Goal: Navigation & Orientation: Find specific page/section

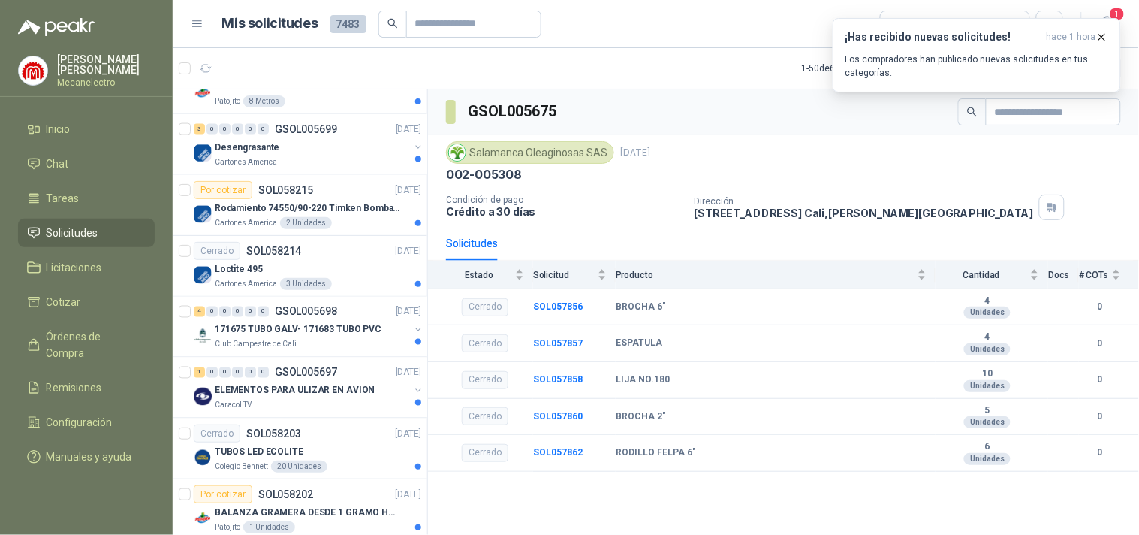
scroll to position [834, 0]
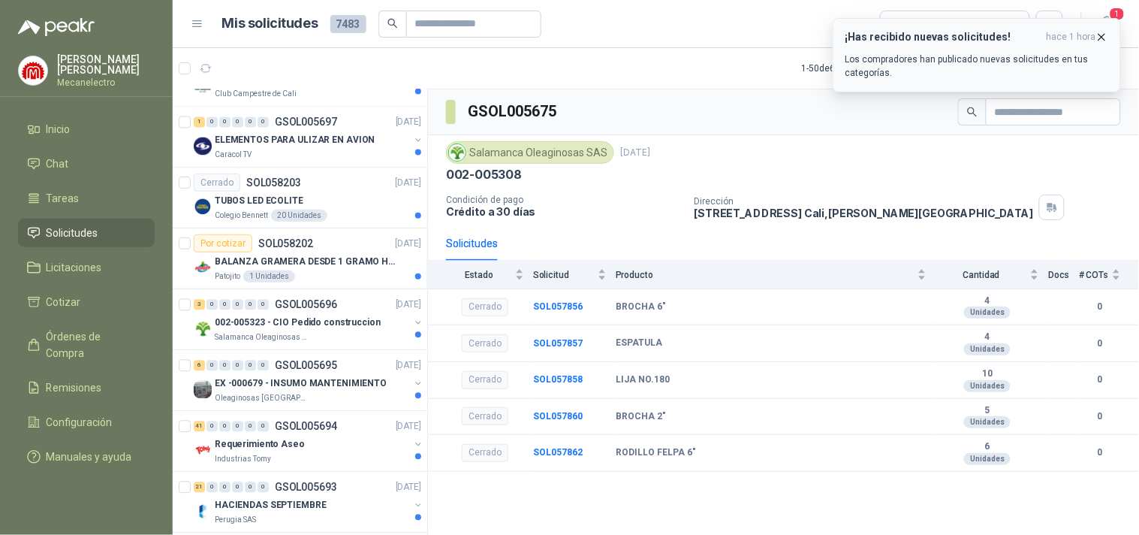
click at [1099, 42] on icon "button" at bounding box center [1102, 37] width 13 height 13
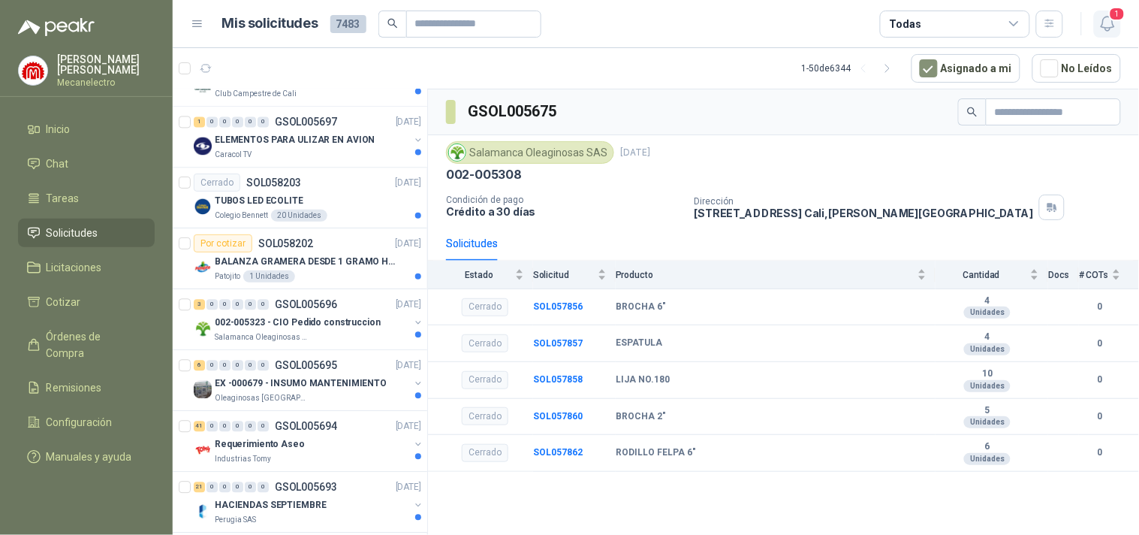
click at [1104, 26] on icon "button" at bounding box center [1107, 24] width 13 height 14
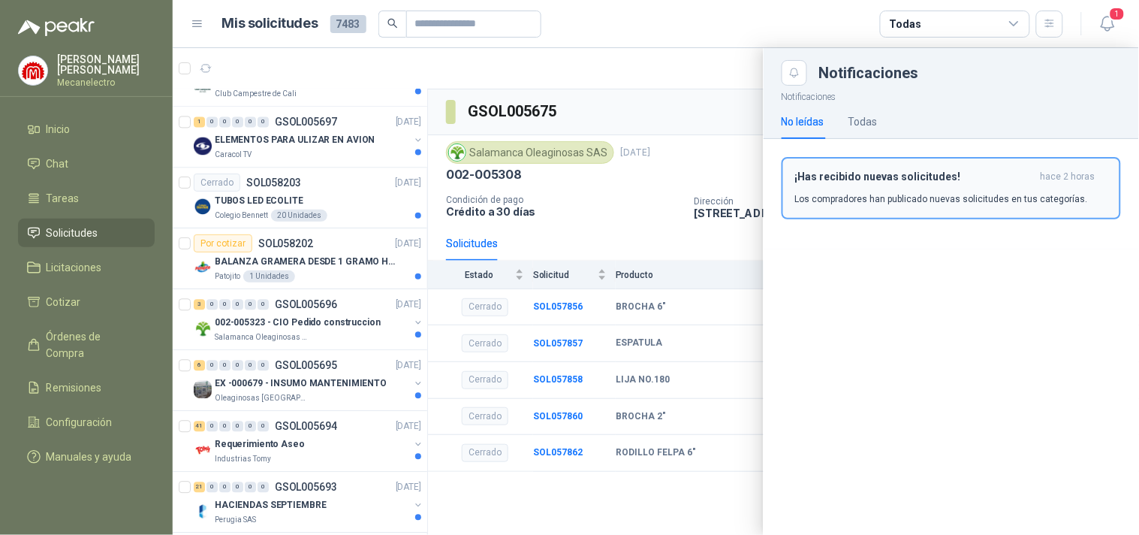
click at [885, 181] on h3 "¡Has recibido nuevas solicitudes!" at bounding box center [915, 176] width 240 height 13
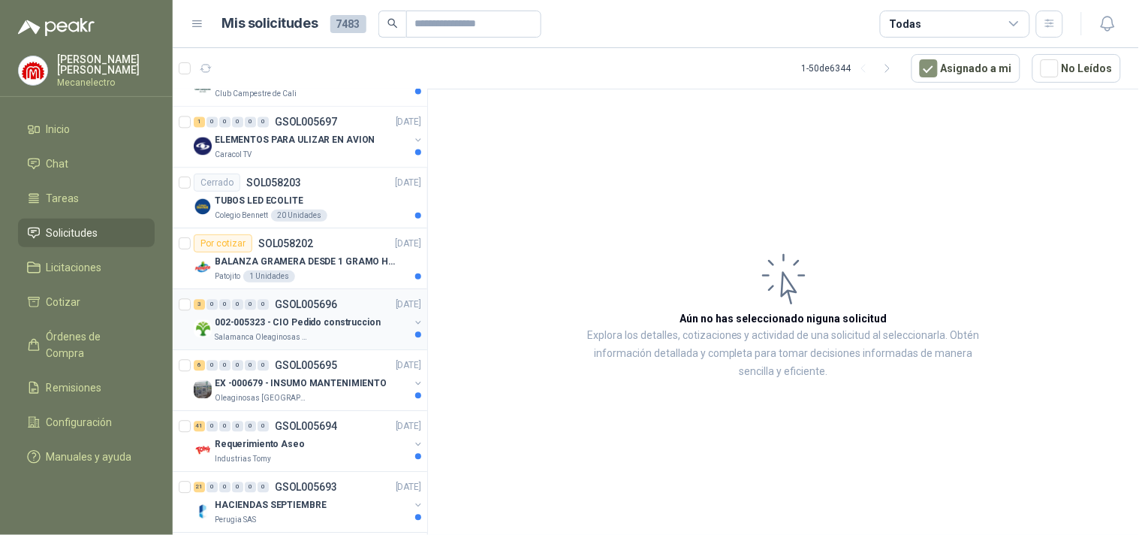
scroll to position [1001, 0]
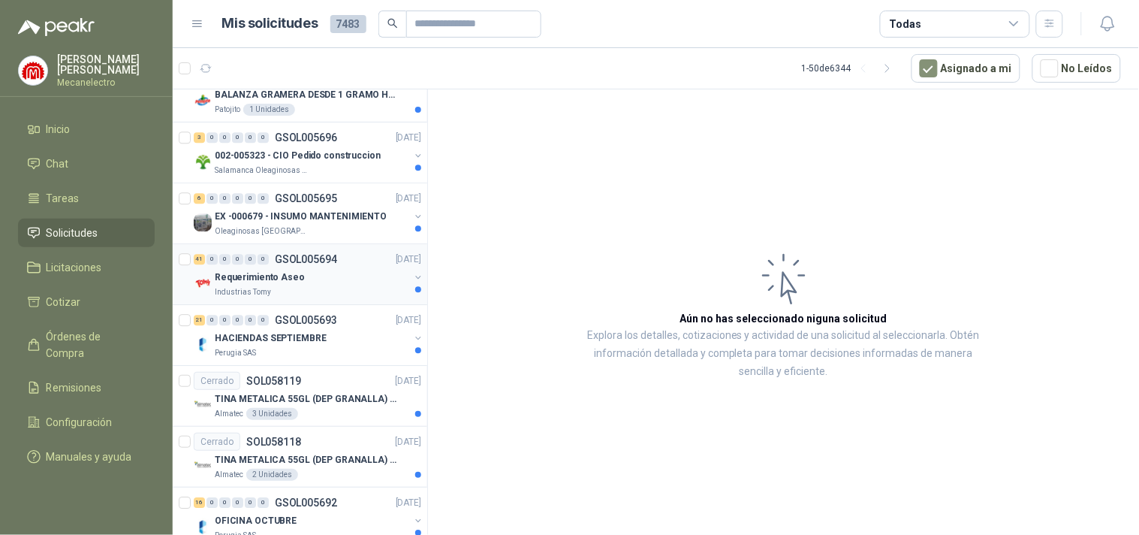
click at [313, 269] on div "Requerimiento Aseo" at bounding box center [312, 277] width 195 height 18
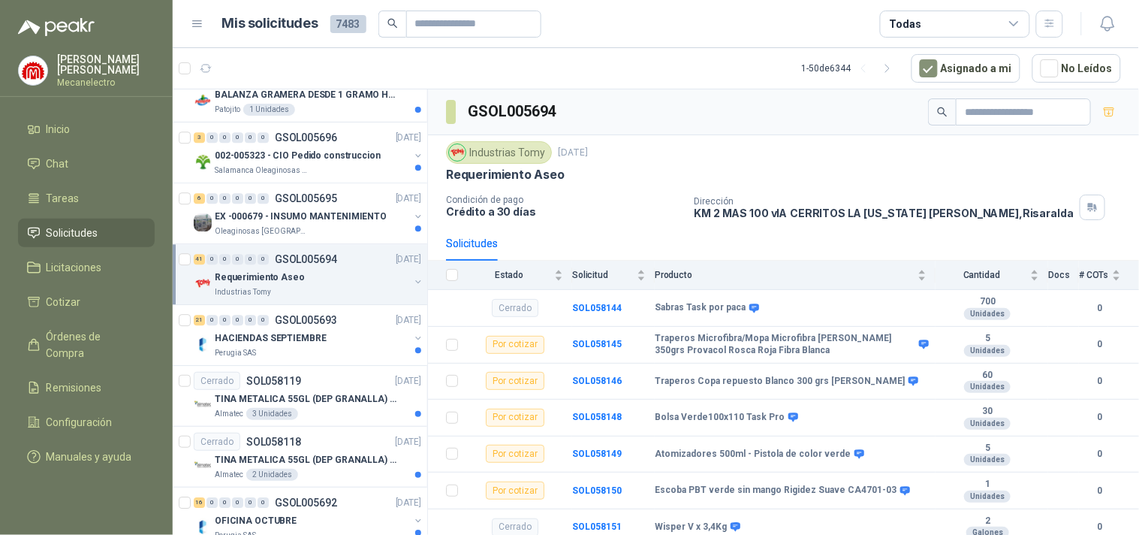
click at [0, 176] on ul "Inicio Chat Tareas Solicitudes Licitaciones Cotizar Órdenes de Compra Remisione…" at bounding box center [86, 296] width 173 height 362
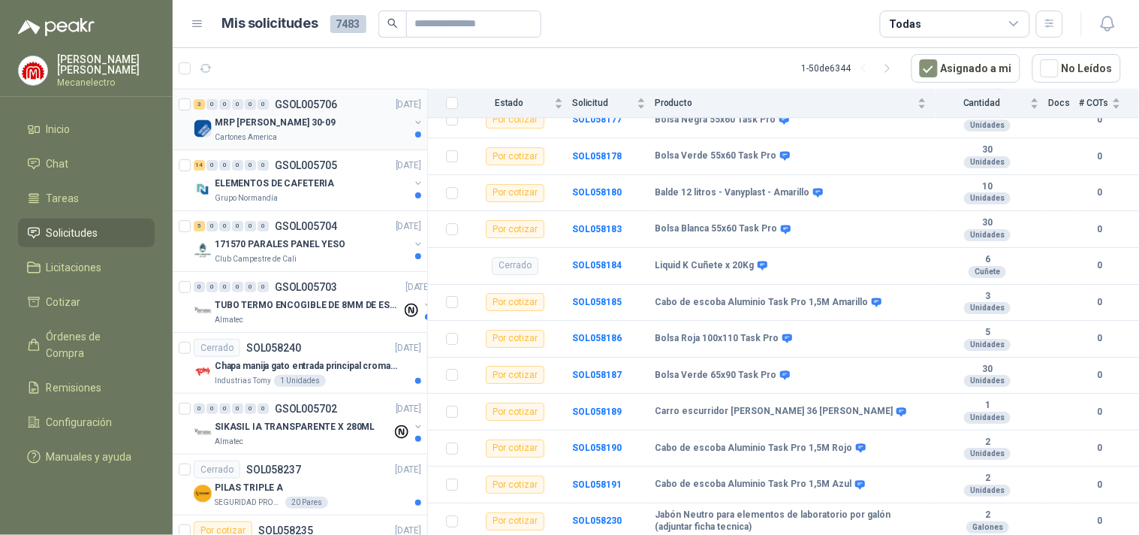
click at [297, 120] on div "MRP [PERSON_NAME] 30-09" at bounding box center [312, 122] width 195 height 18
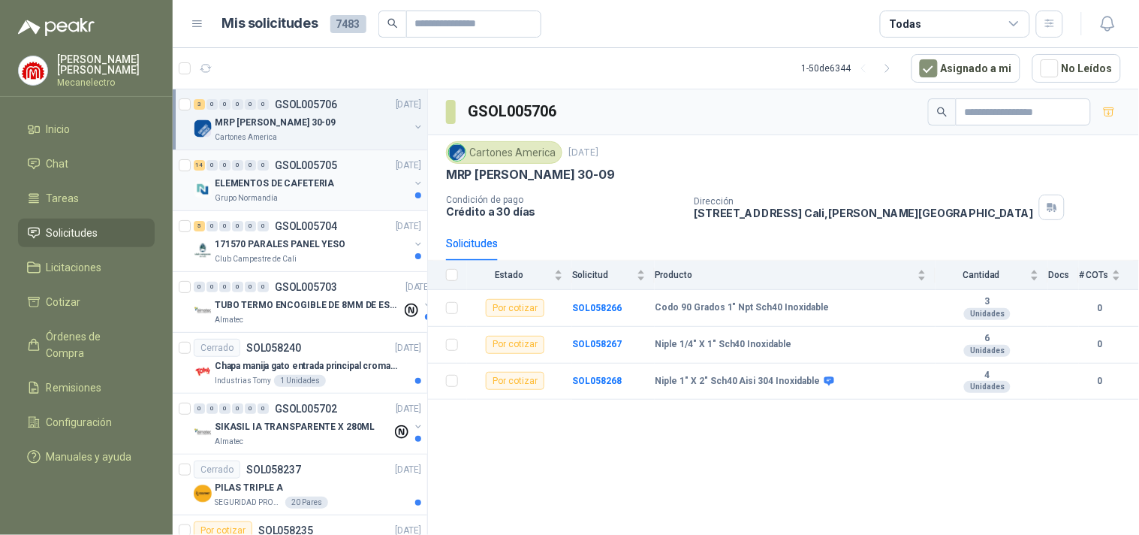
click at [326, 183] on p "ELEMENTOS DE CAFETERIA" at bounding box center [274, 183] width 119 height 14
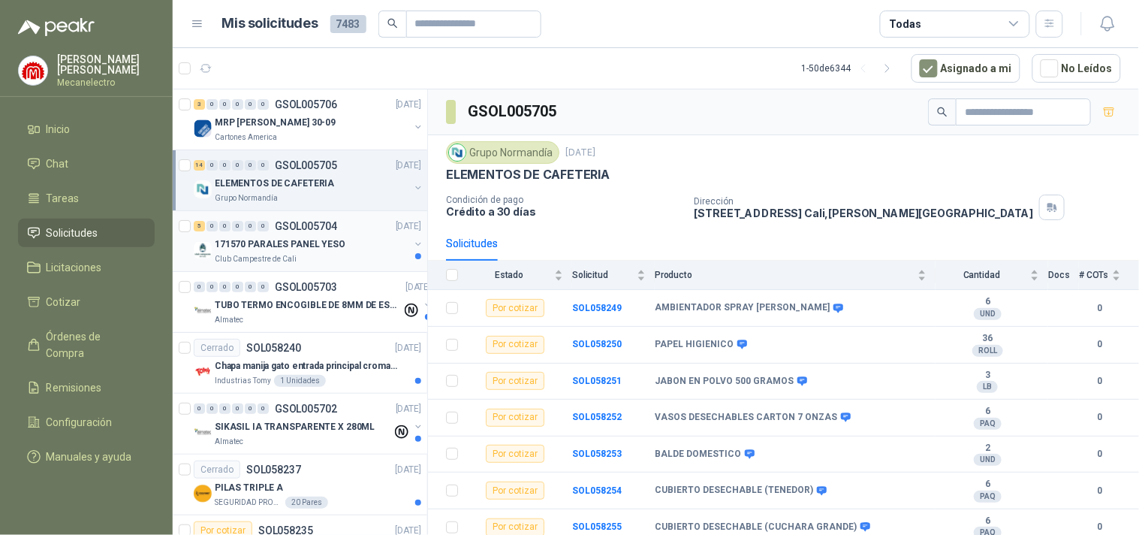
click at [327, 244] on p "171570 PARALES PANEL YESO" at bounding box center [280, 244] width 131 height 14
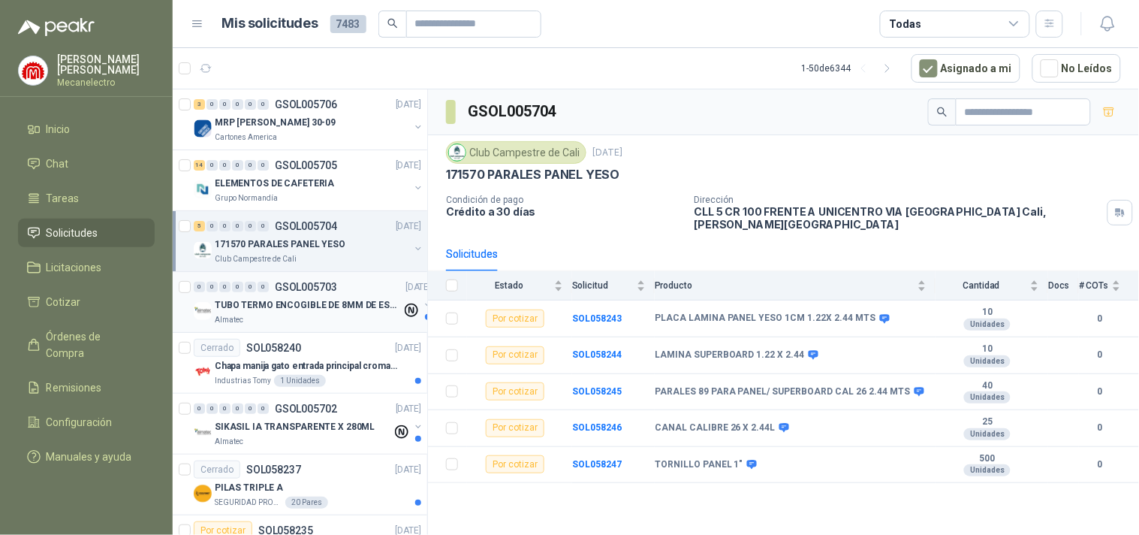
click at [371, 331] on div "0 0 0 0 0 0 GSOL005703 [DATE] TUBO TERMO ENCOGIBLE DE 8MM DE ESPESOR X 5CMS Alm…" at bounding box center [300, 302] width 255 height 61
click at [377, 314] on div "Almatec" at bounding box center [308, 320] width 187 height 12
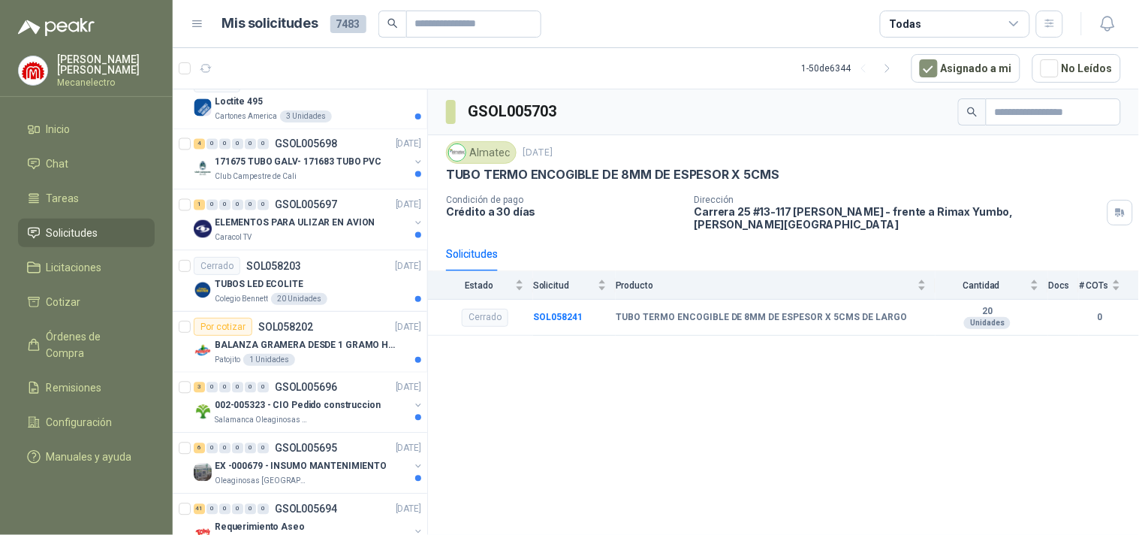
scroll to position [834, 0]
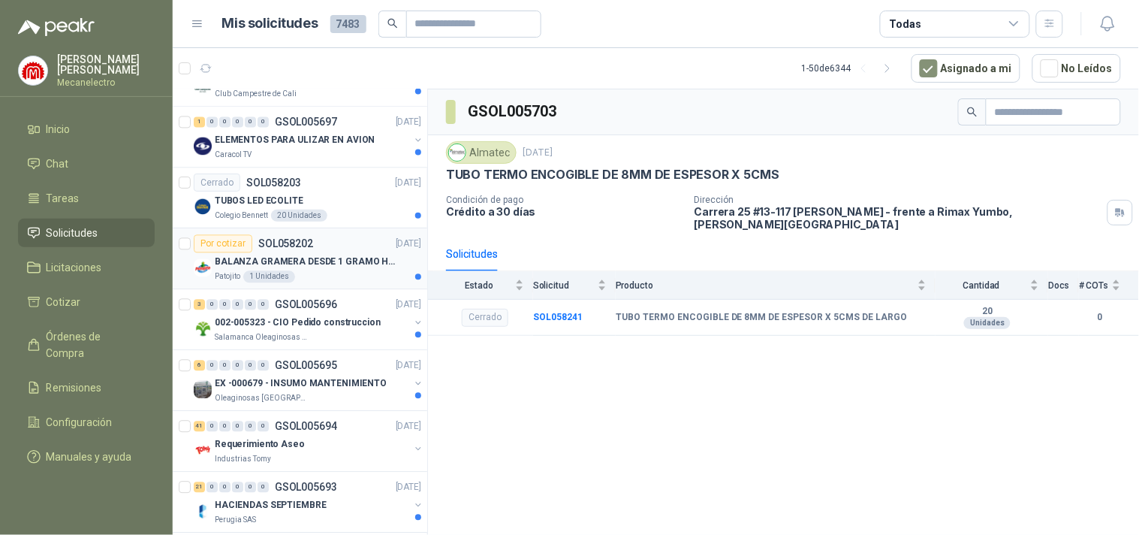
click at [320, 283] on article "Por cotizar SOL058202 [DATE] BALANZA GRAMERA DESDE 1 GRAMO HASTA 5 GRAMOS Patoj…" at bounding box center [300, 258] width 255 height 61
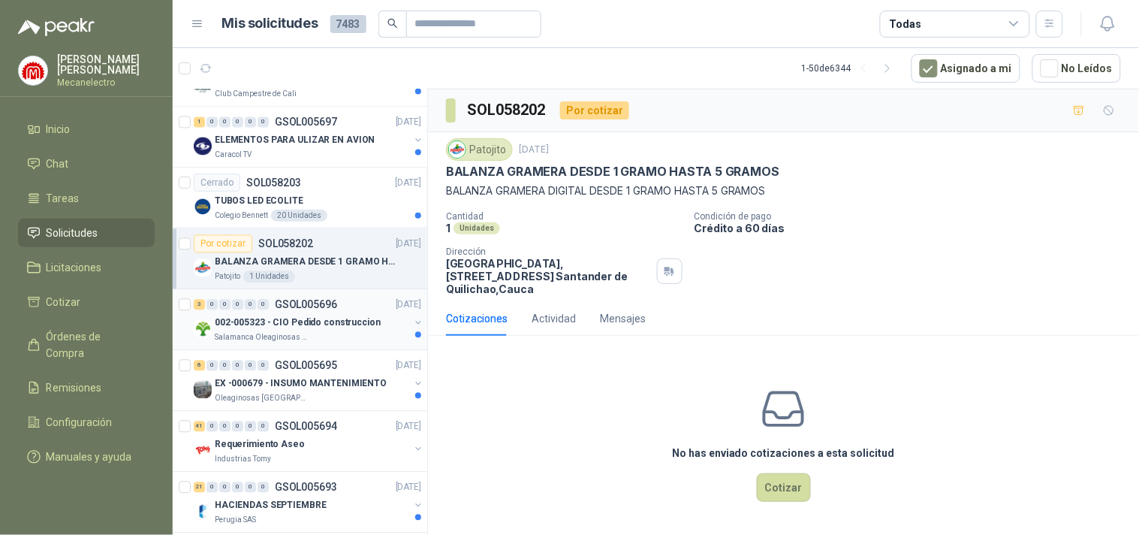
click at [362, 328] on p "002-005323 - CIO Pedido construccion" at bounding box center [298, 322] width 166 height 14
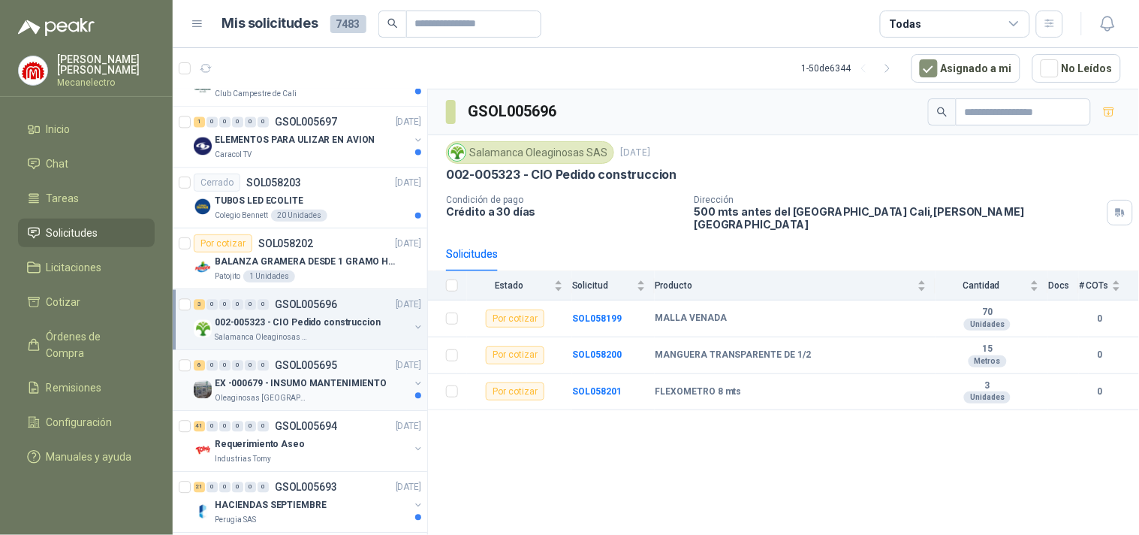
click at [341, 383] on p "EX -000679 - INSUMO MANTENIMIENTO" at bounding box center [301, 383] width 172 height 14
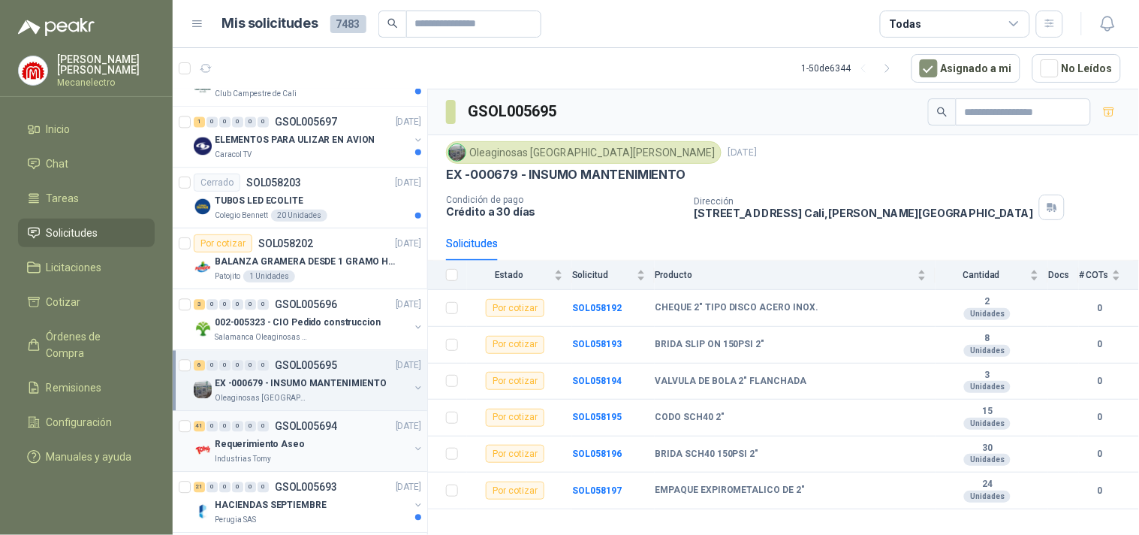
scroll to position [1001, 0]
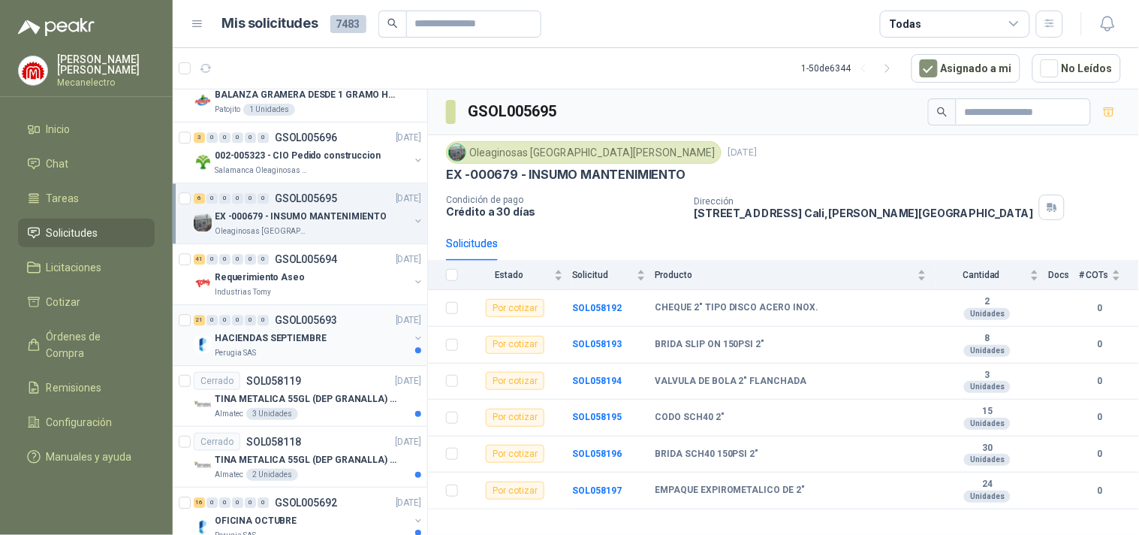
click at [360, 341] on div "HACIENDAS SEPTIEMBRE" at bounding box center [312, 338] width 195 height 18
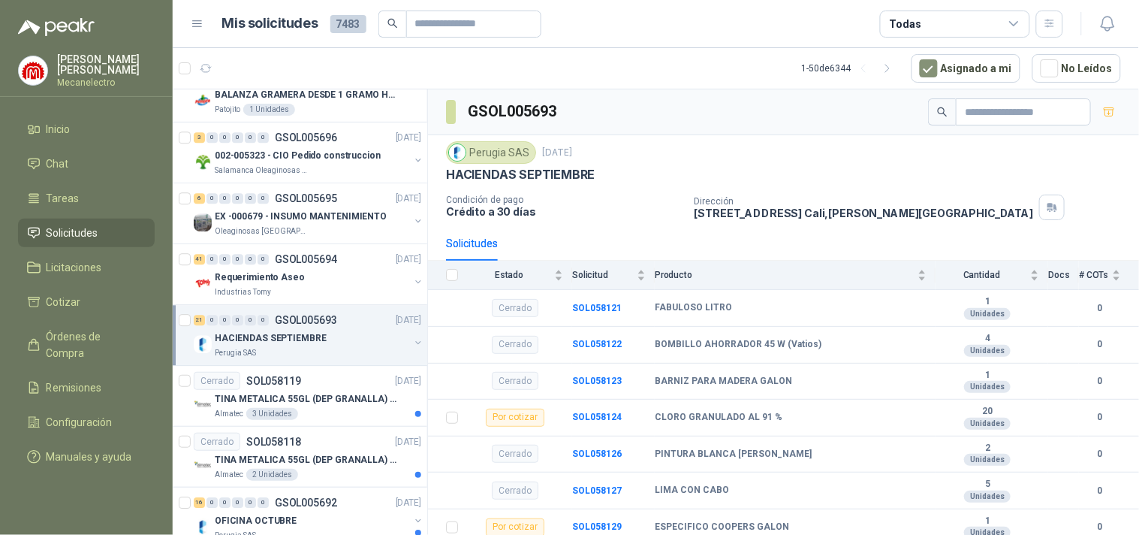
click at [986, 24] on div "Todas" at bounding box center [955, 24] width 150 height 27
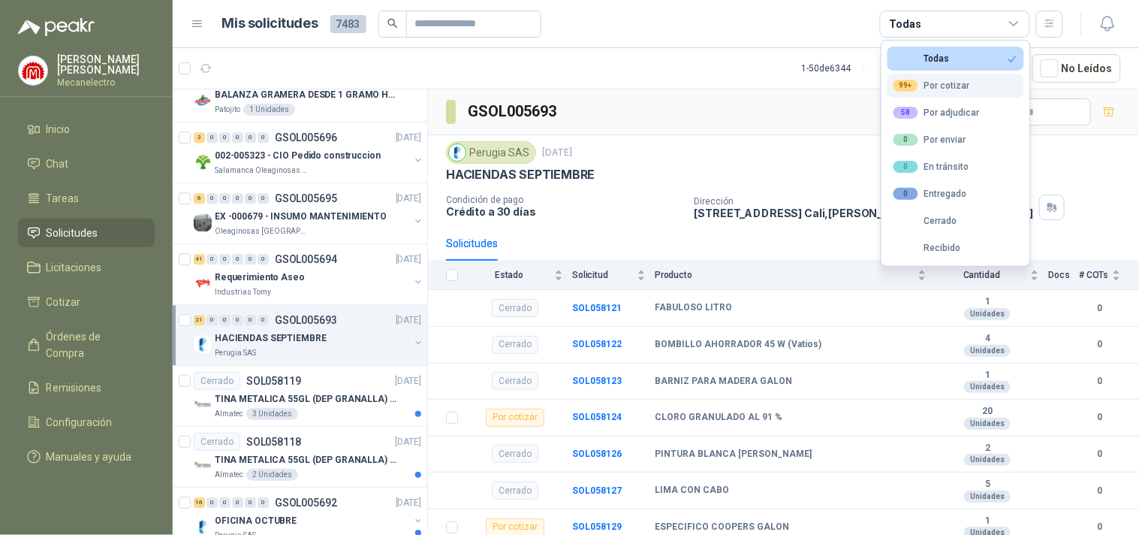
click at [924, 85] on div "99+ Por cotizar" at bounding box center [932, 86] width 77 height 12
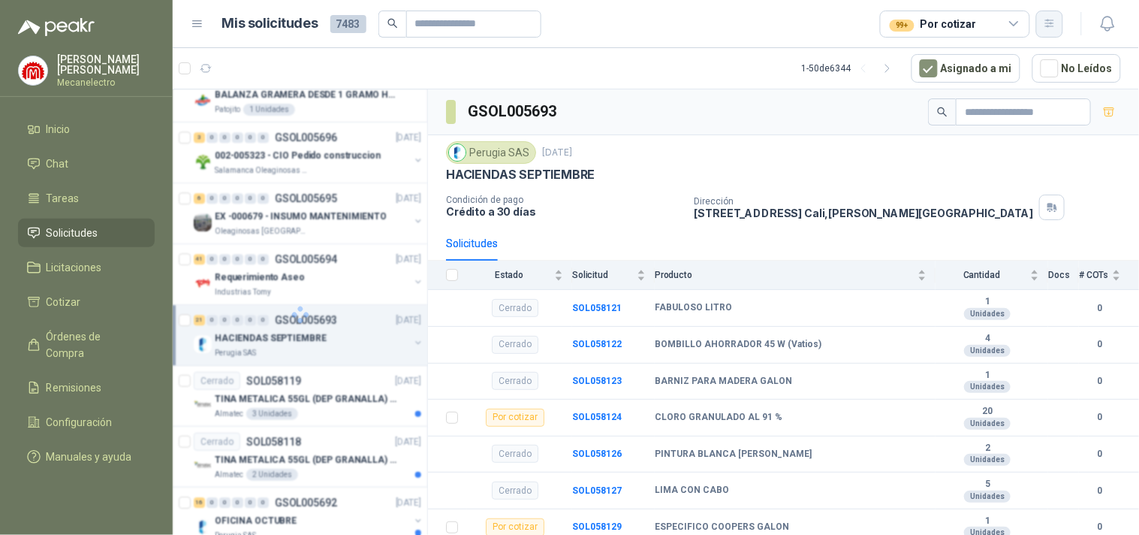
click at [1041, 20] on button "button" at bounding box center [1049, 24] width 27 height 27
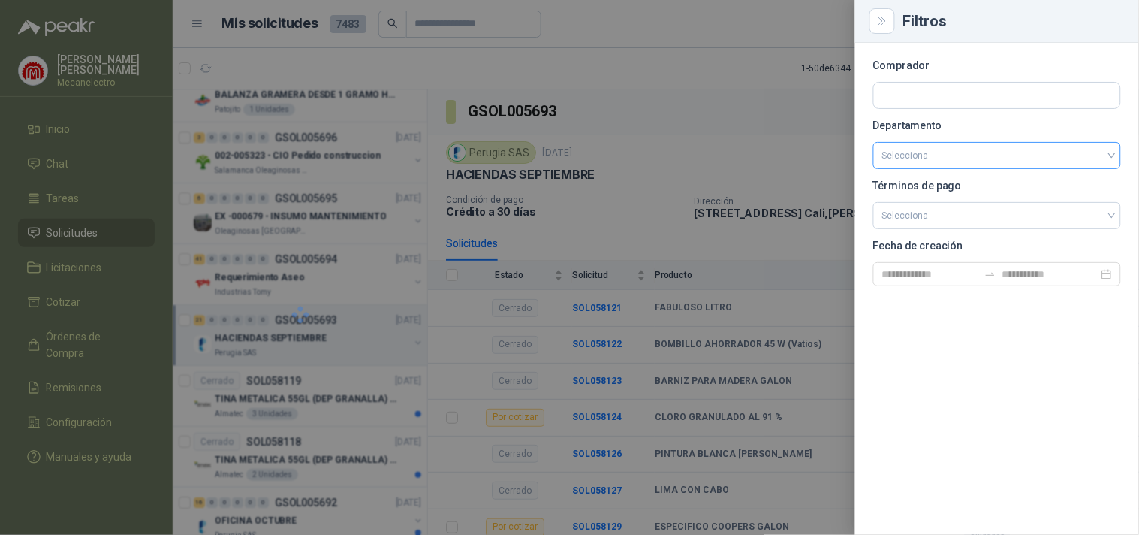
click at [935, 160] on input "search" at bounding box center [997, 156] width 230 height 26
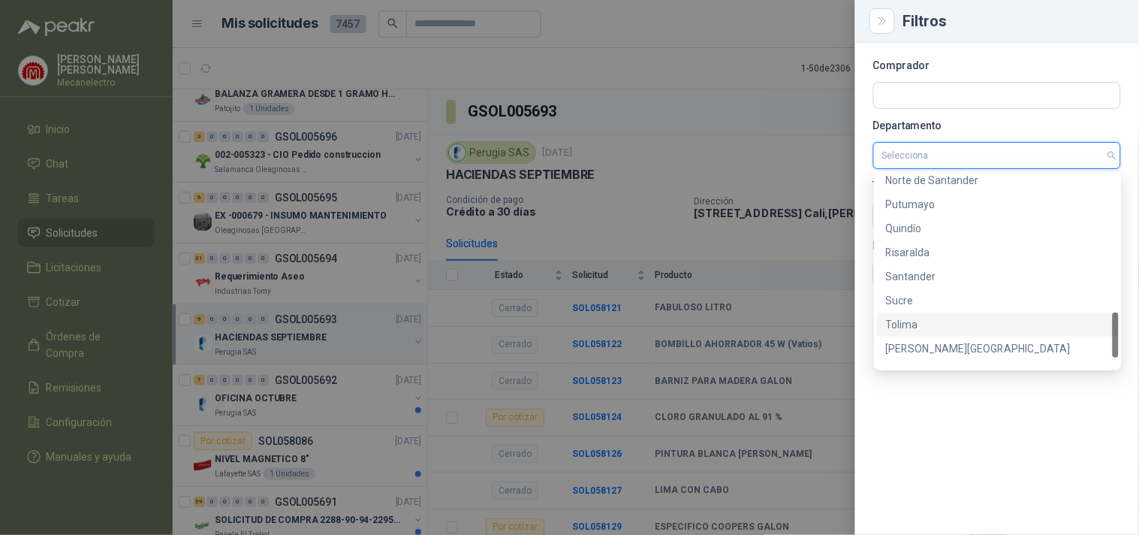
scroll to position [625, 0]
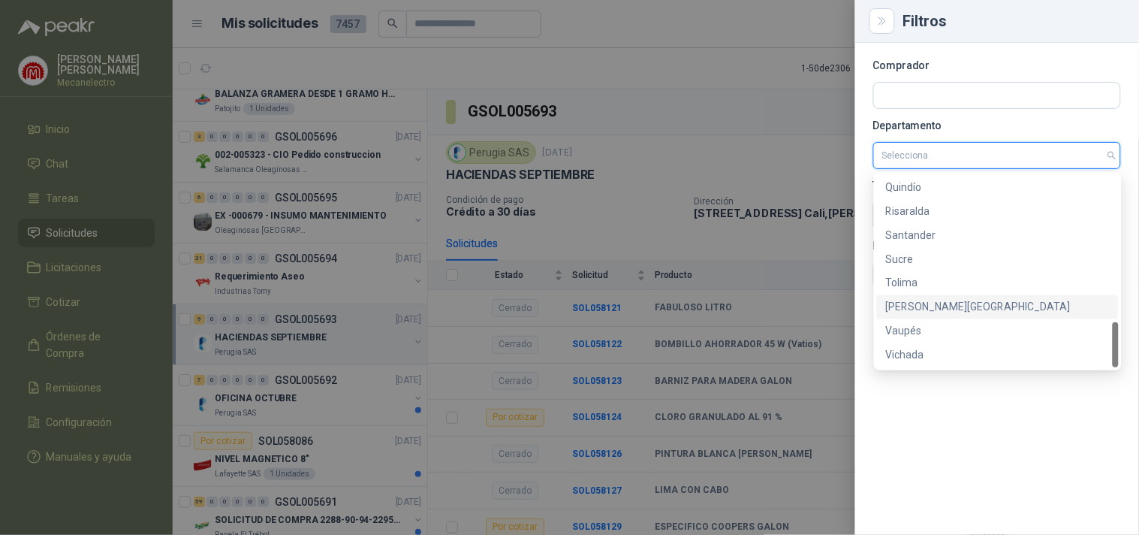
click at [959, 302] on div "[PERSON_NAME][GEOGRAPHIC_DATA]" at bounding box center [998, 307] width 224 height 17
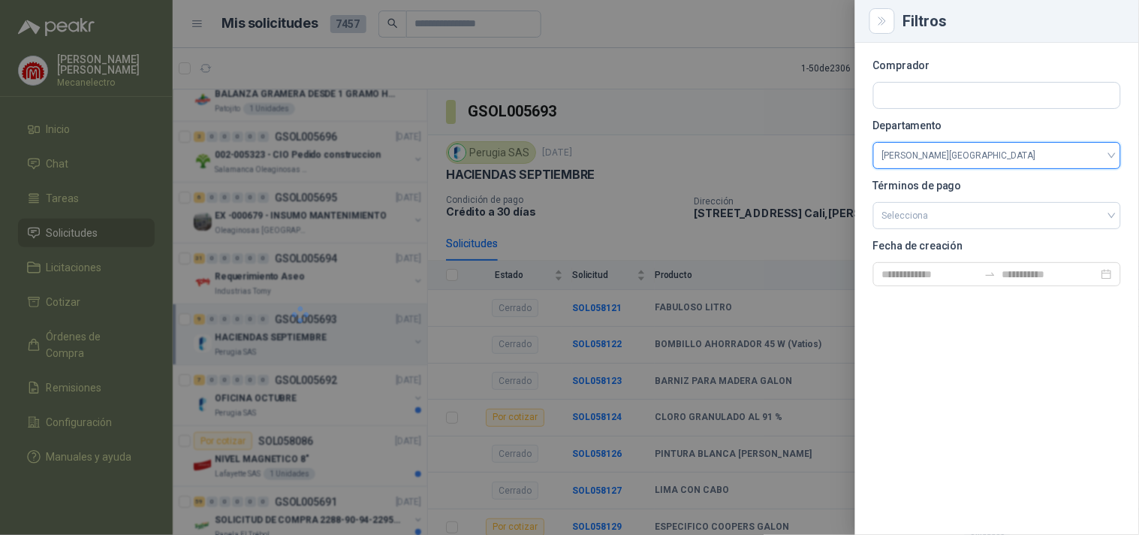
click at [676, 159] on div at bounding box center [569, 267] width 1139 height 535
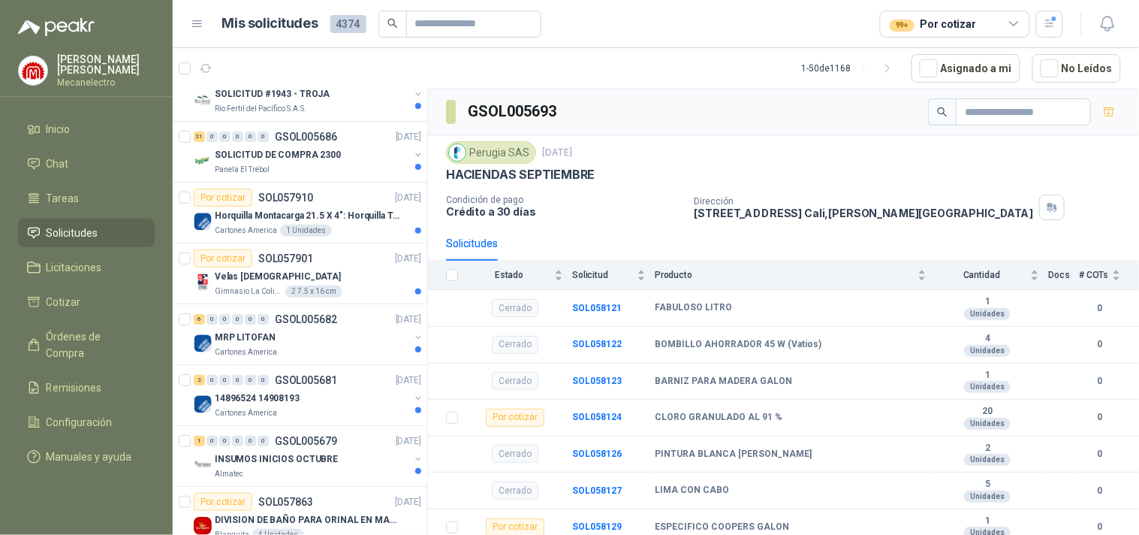
scroll to position [757, 0]
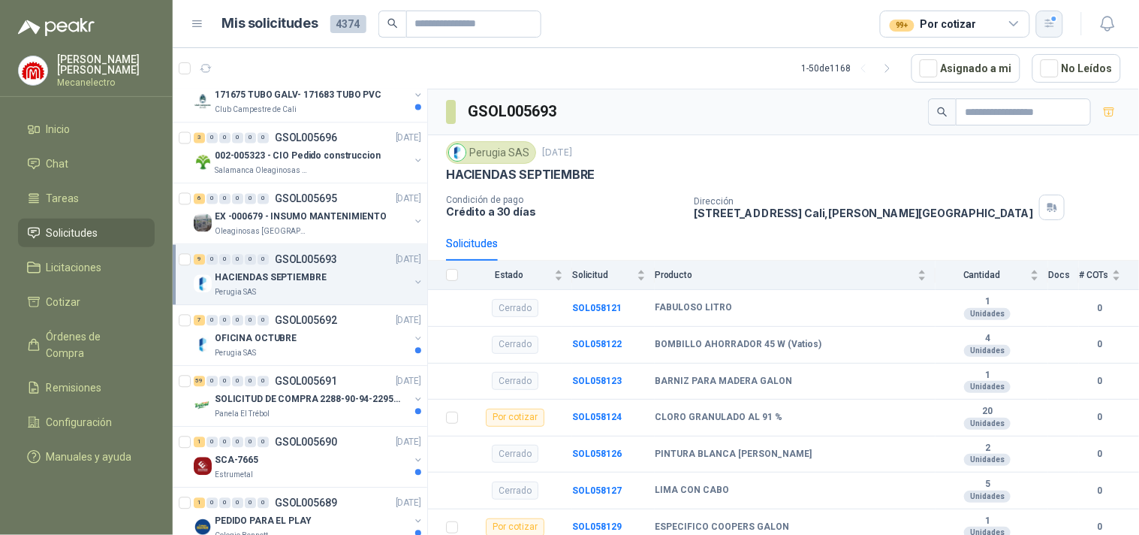
click at [1053, 17] on div "button" at bounding box center [1050, 23] width 13 height 13
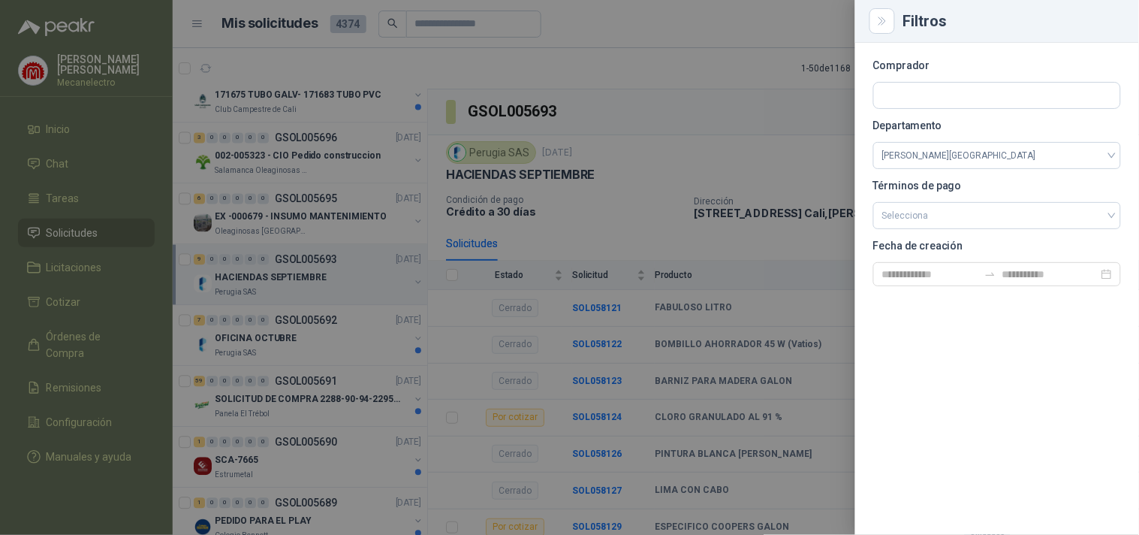
click at [642, 104] on div at bounding box center [569, 267] width 1139 height 535
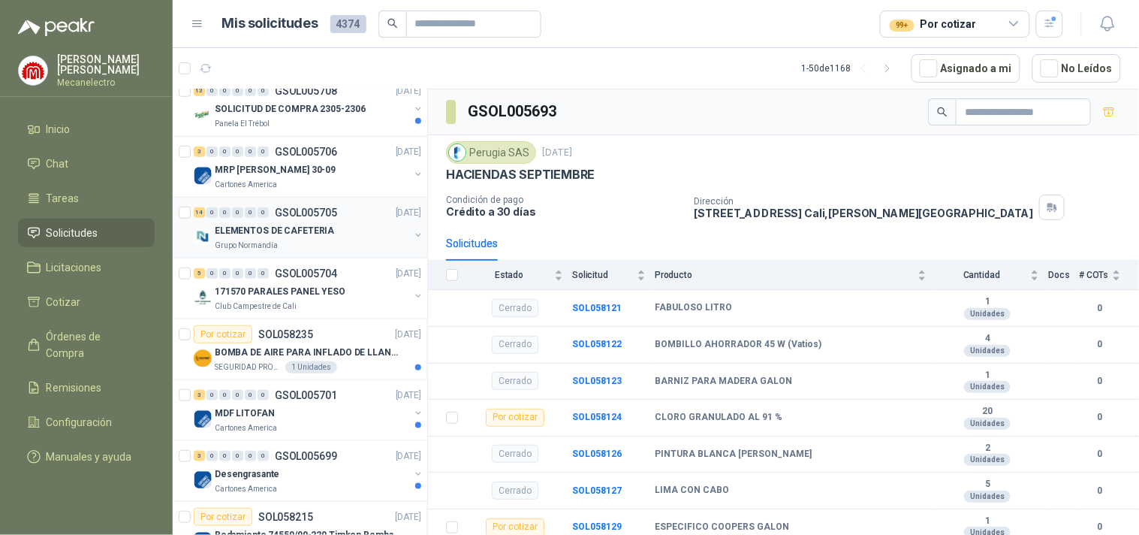
scroll to position [0, 0]
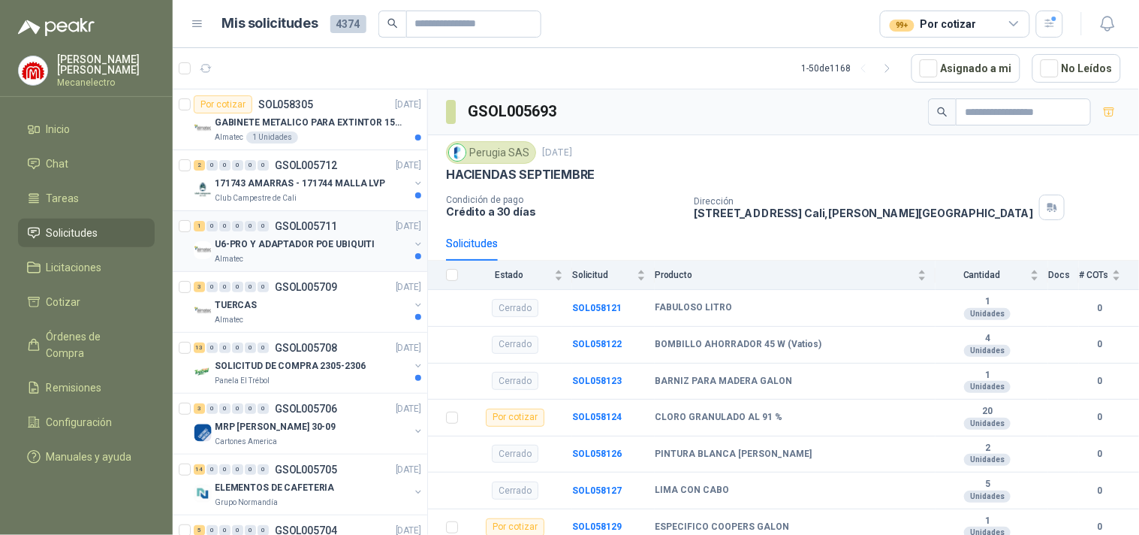
click at [311, 243] on p "U6-PRO Y ADAPTADOR POE UBIQUITI" at bounding box center [295, 244] width 160 height 14
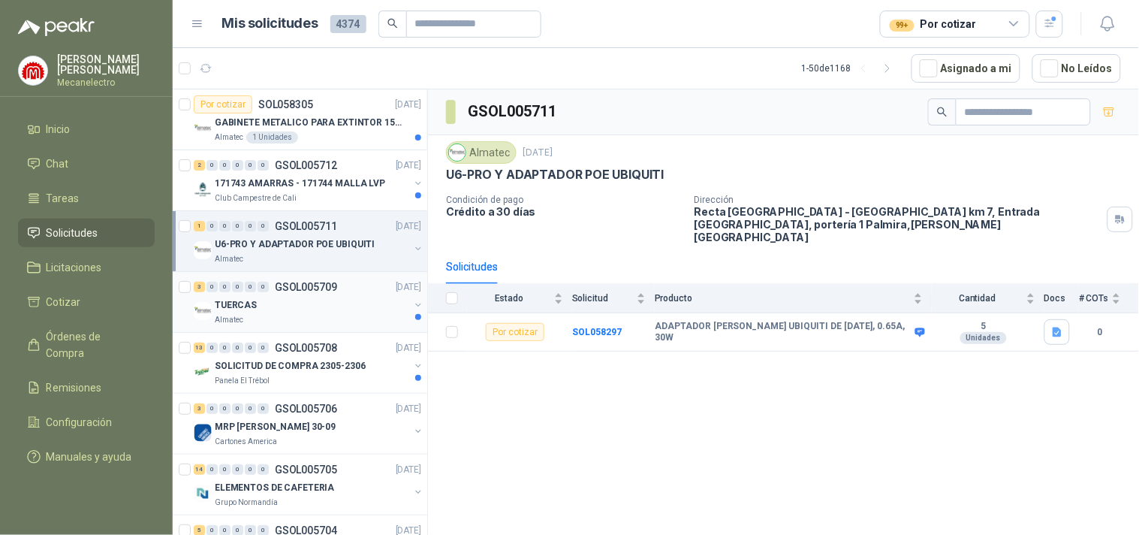
click at [309, 301] on div "TUERCAS" at bounding box center [312, 305] width 195 height 18
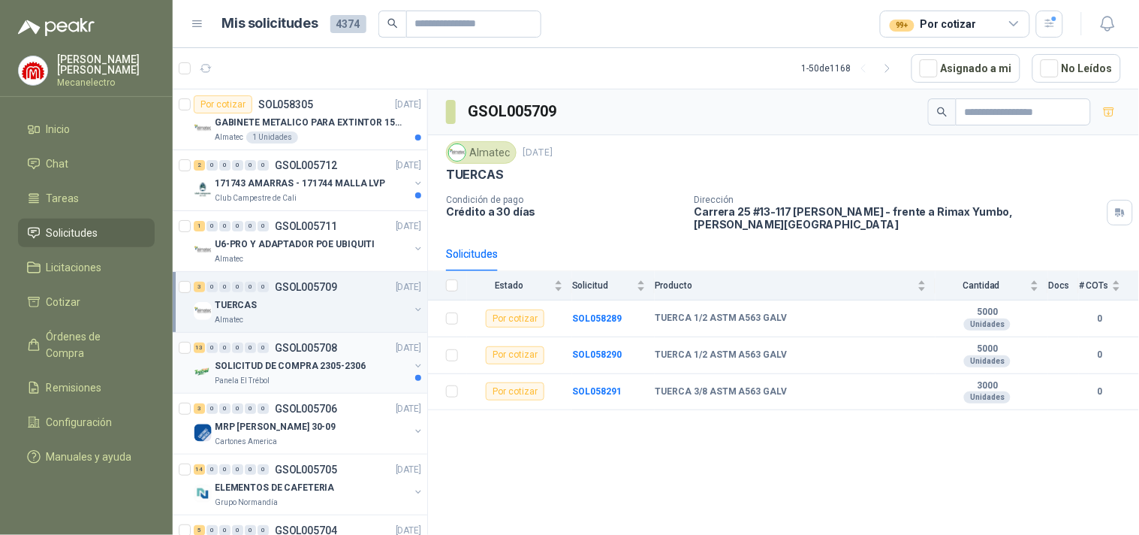
click at [296, 386] on div "Panela El Trébol" at bounding box center [312, 381] width 195 height 12
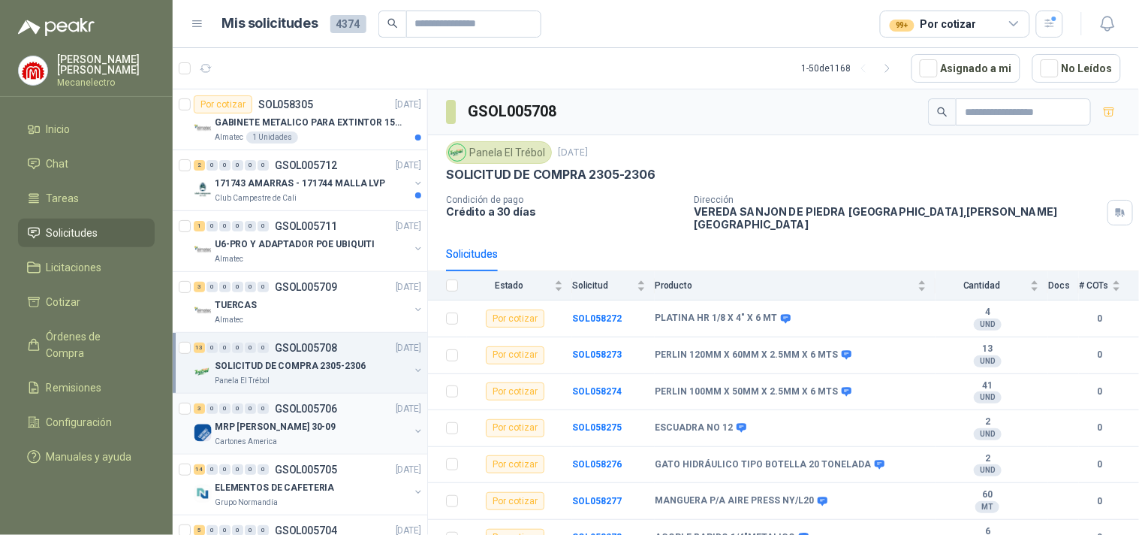
click at [291, 406] on p "GSOL005706" at bounding box center [306, 408] width 62 height 11
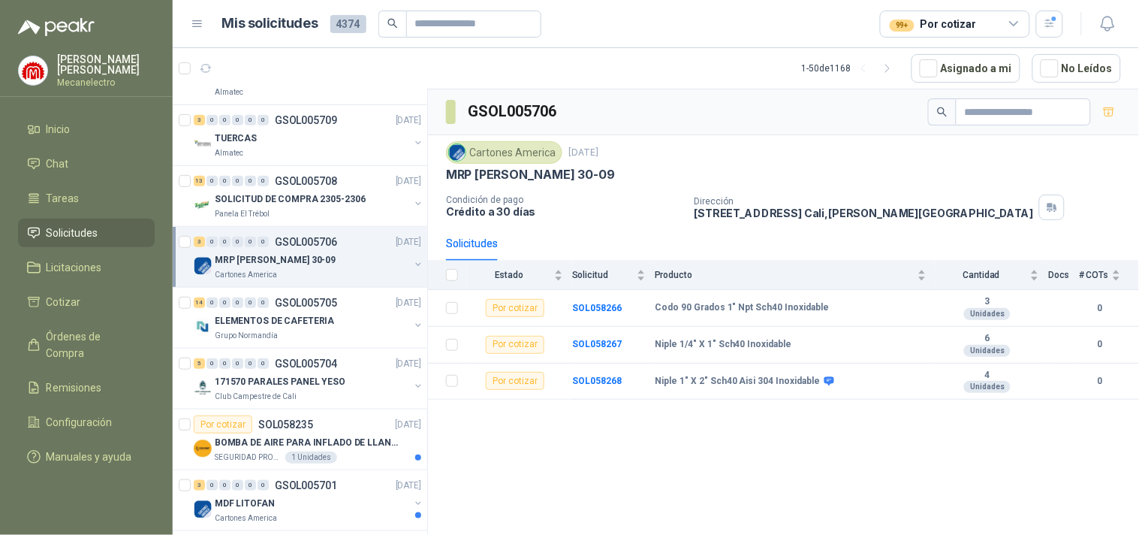
scroll to position [250, 0]
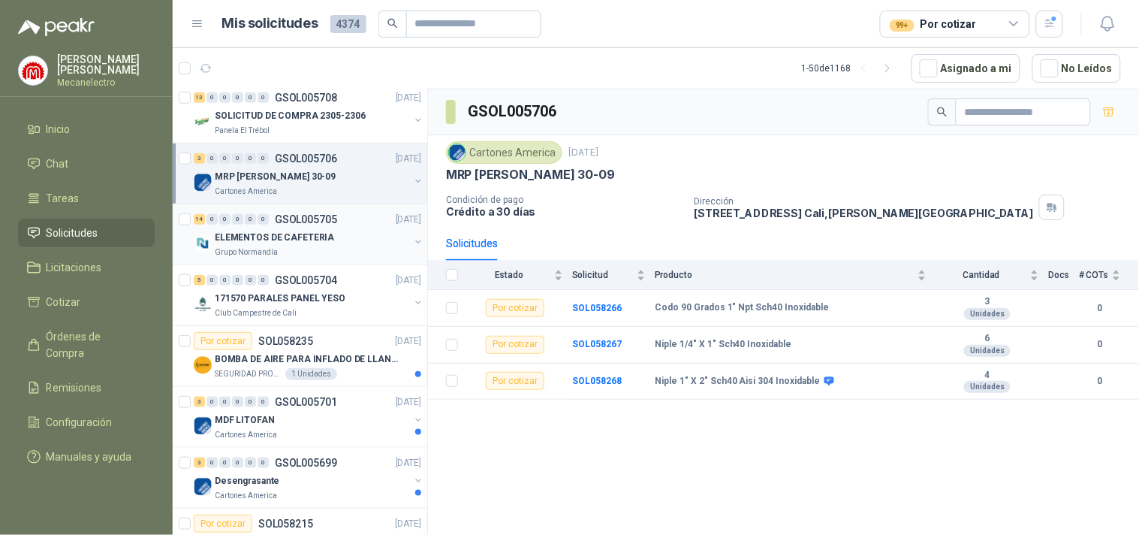
click at [360, 245] on div "ELEMENTOS DE CAFETERIA" at bounding box center [312, 237] width 195 height 18
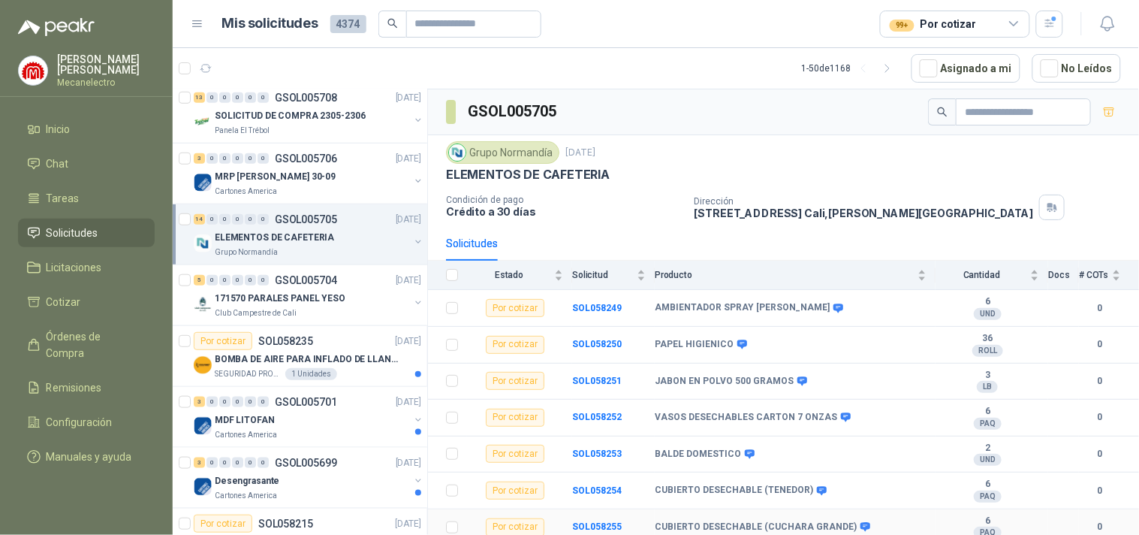
scroll to position [265, 0]
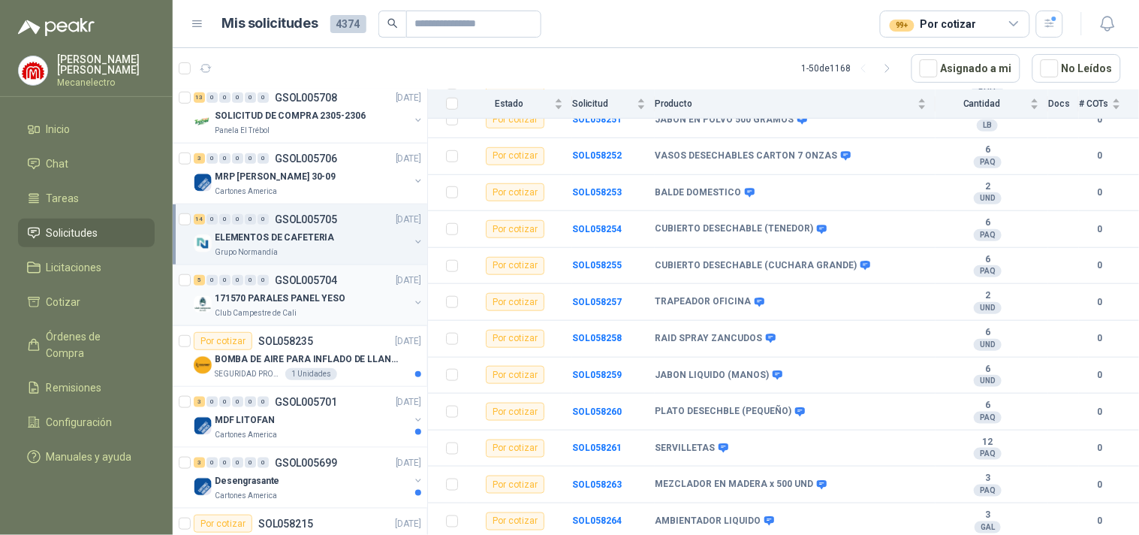
click at [364, 305] on div "171570 PARALES PANEL YESO" at bounding box center [312, 298] width 195 height 18
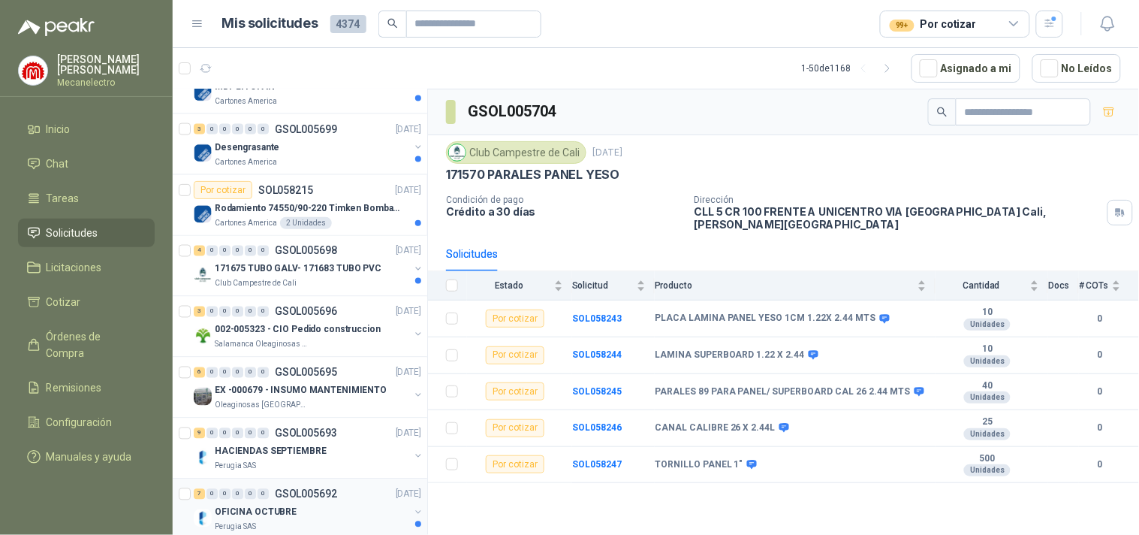
scroll to position [667, 0]
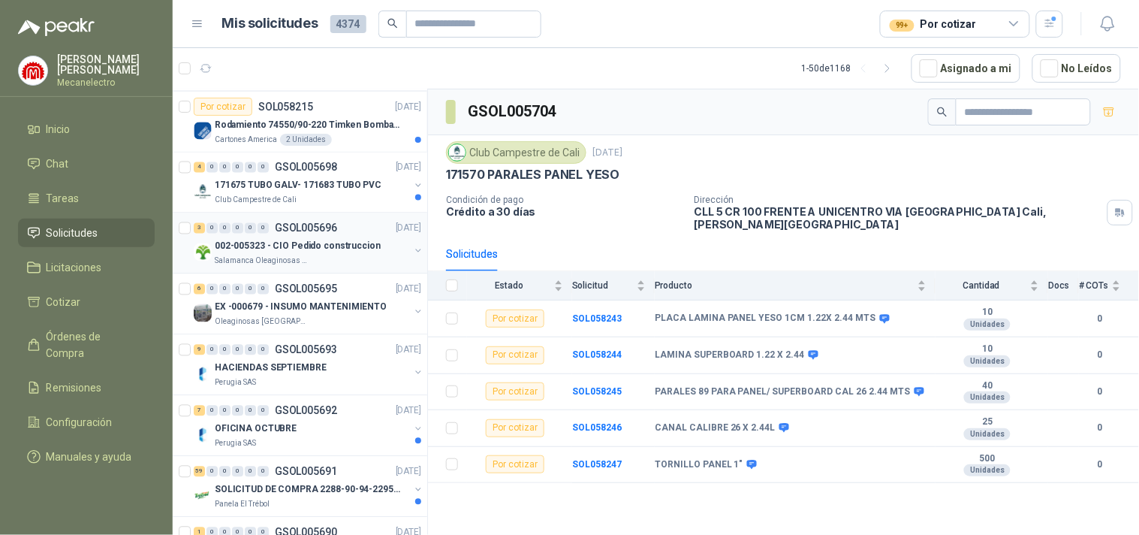
click at [372, 236] on div "3 0 0 0 0 0 GSOL005696 [DATE]" at bounding box center [309, 228] width 231 height 18
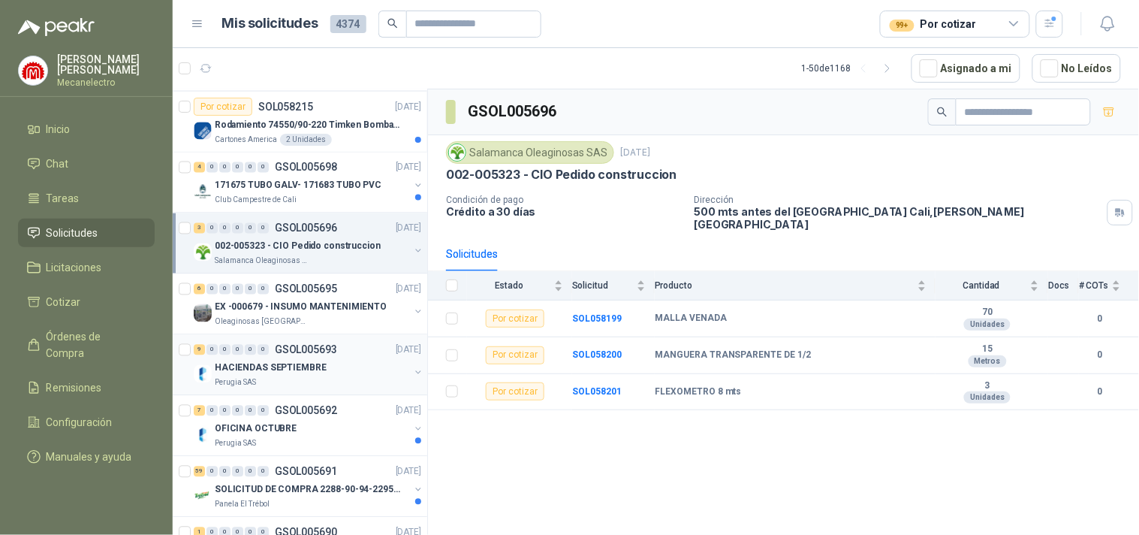
click at [354, 371] on div "HACIENDAS SEPTIEMBRE" at bounding box center [312, 368] width 195 height 18
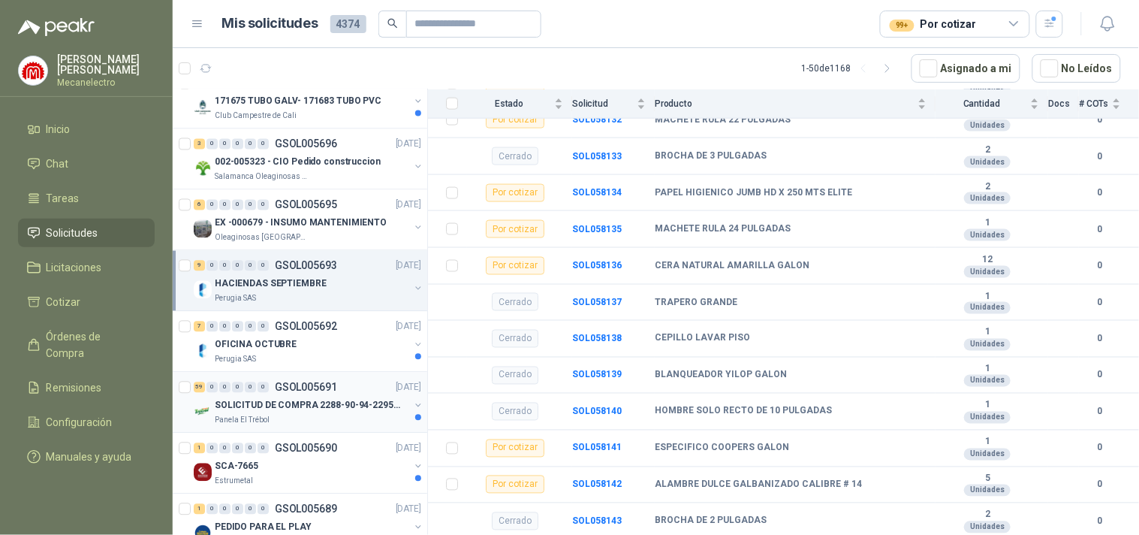
scroll to position [1001, 0]
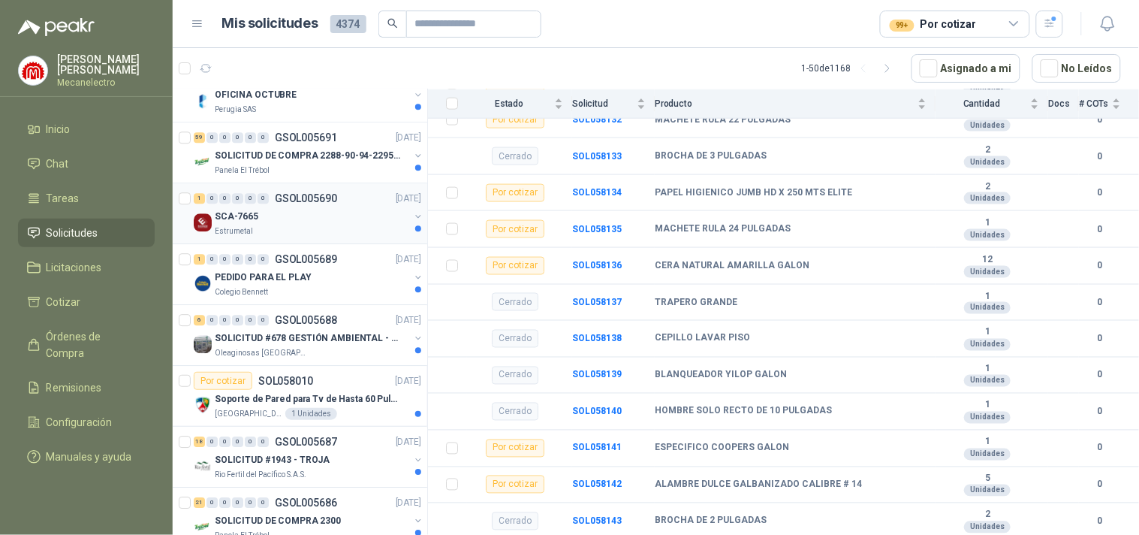
click at [357, 214] on div "SCA-7665" at bounding box center [312, 216] width 195 height 18
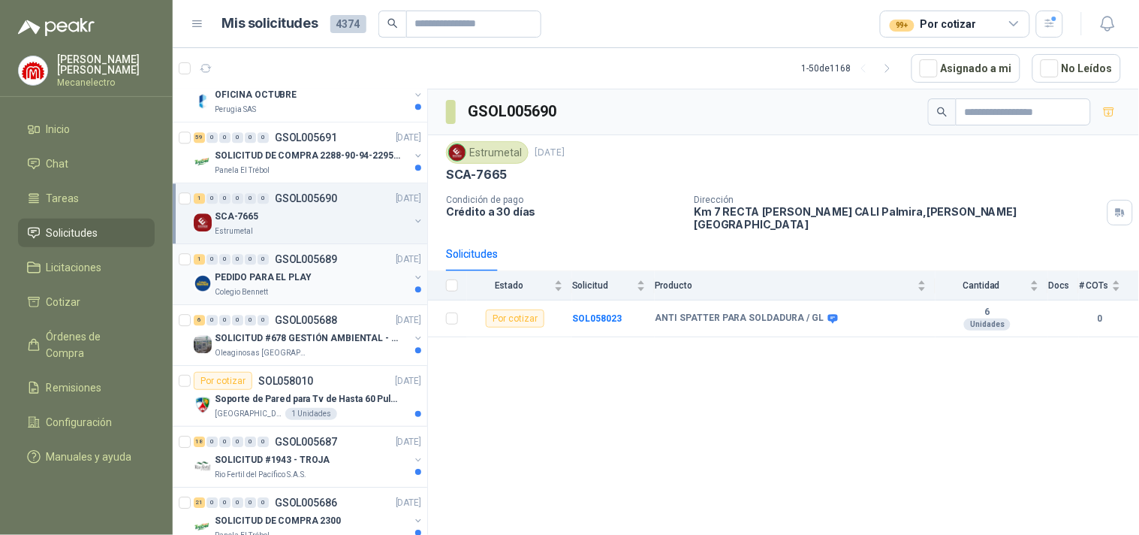
click at [364, 290] on div "Colegio Bennett" at bounding box center [312, 292] width 195 height 12
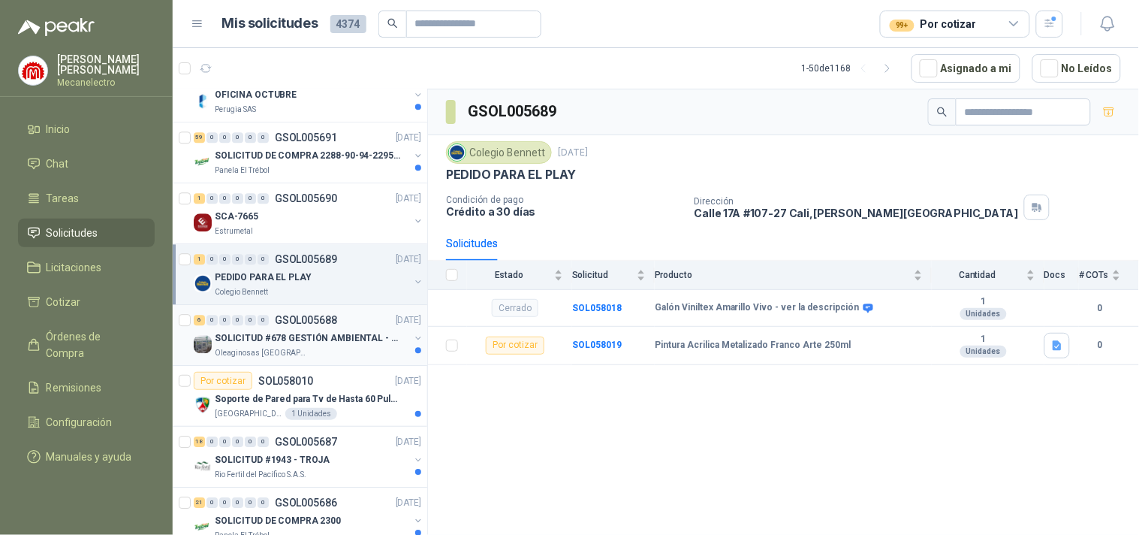
click at [377, 336] on p "SOLICITUD #678 GESTIÓN AMBIENTAL - TUMACO" at bounding box center [308, 338] width 187 height 14
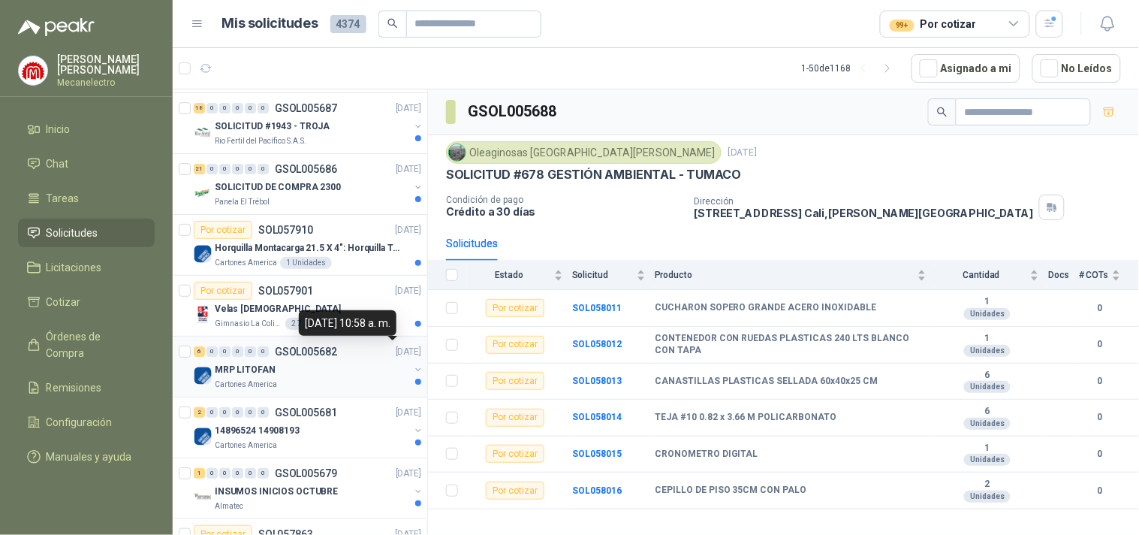
scroll to position [1168, 0]
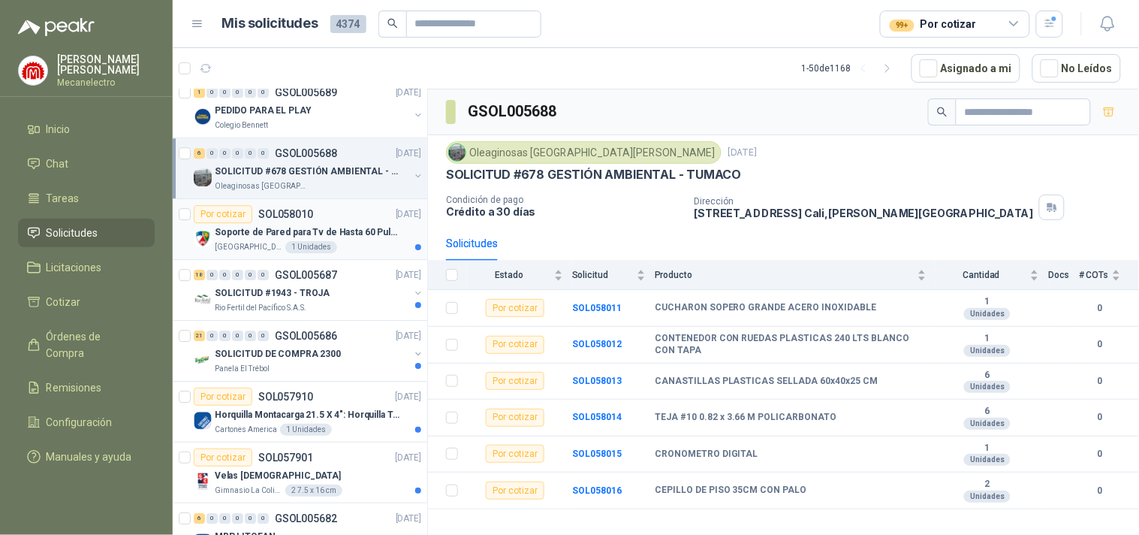
click at [345, 221] on div "Por cotizar SOL058010 [DATE]" at bounding box center [308, 214] width 228 height 18
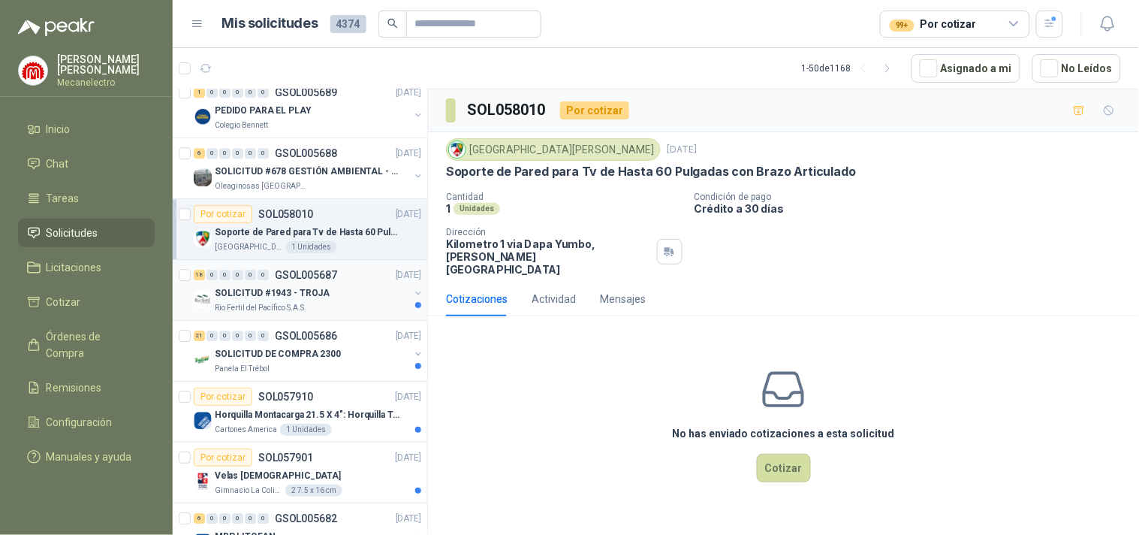
click at [304, 291] on p "SOLICITUD #1943 - TROJA" at bounding box center [272, 293] width 115 height 14
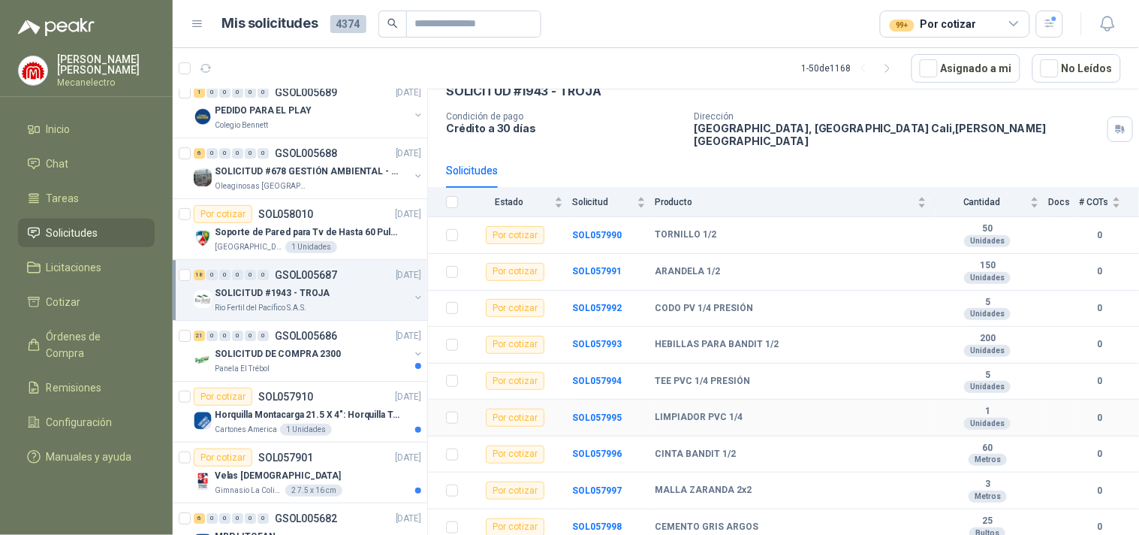
scroll to position [413, 0]
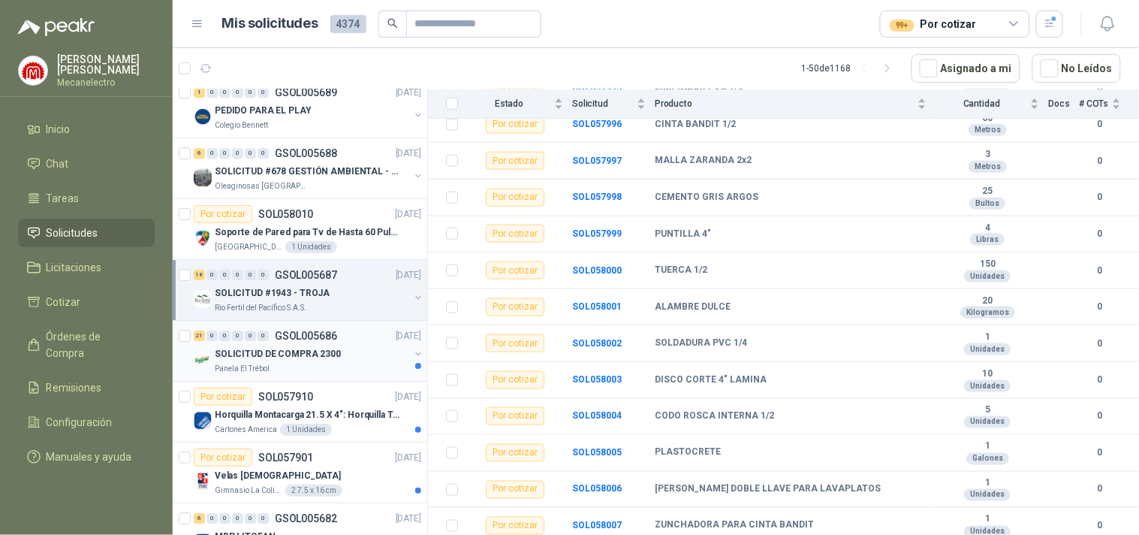
click at [324, 351] on p "SOLICITUD DE COMPRA 2300" at bounding box center [278, 354] width 126 height 14
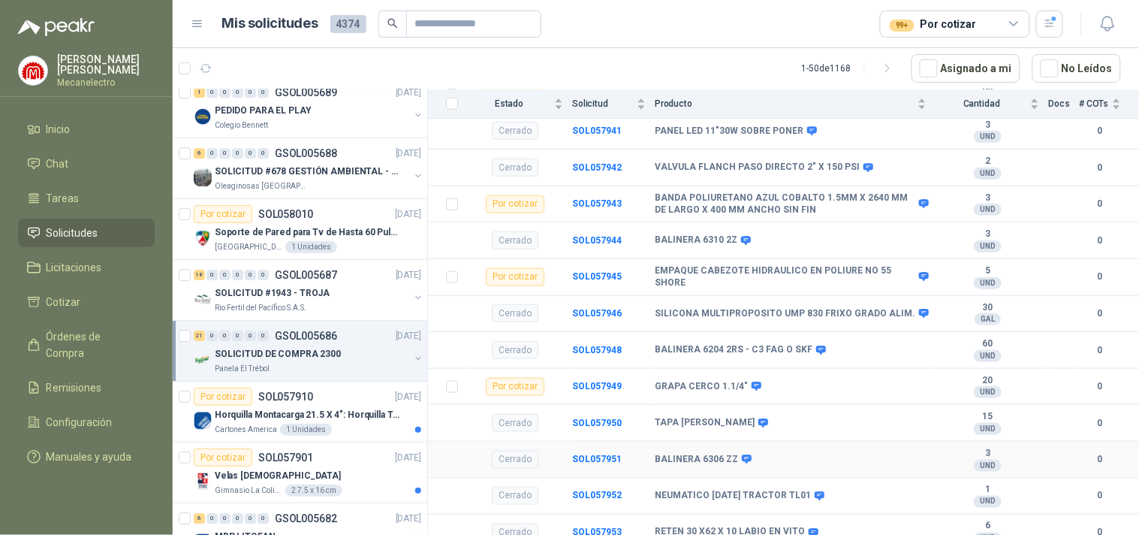
scroll to position [500, 0]
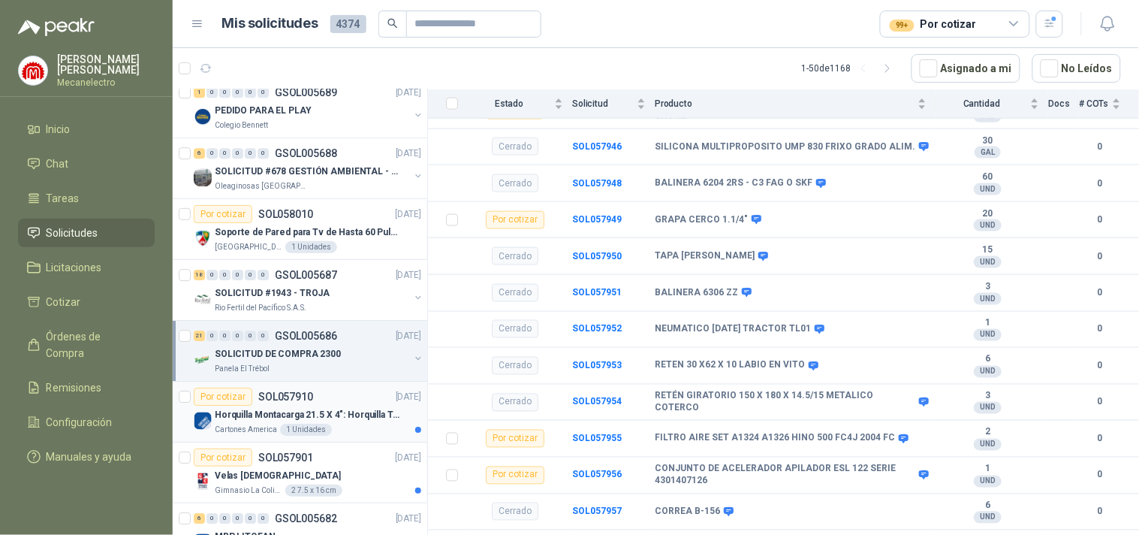
click at [361, 415] on p "Horquilla Montacarga 21.5 X 4": Horquilla Telescopica Overall size 2108 x 660 x…" at bounding box center [308, 415] width 187 height 14
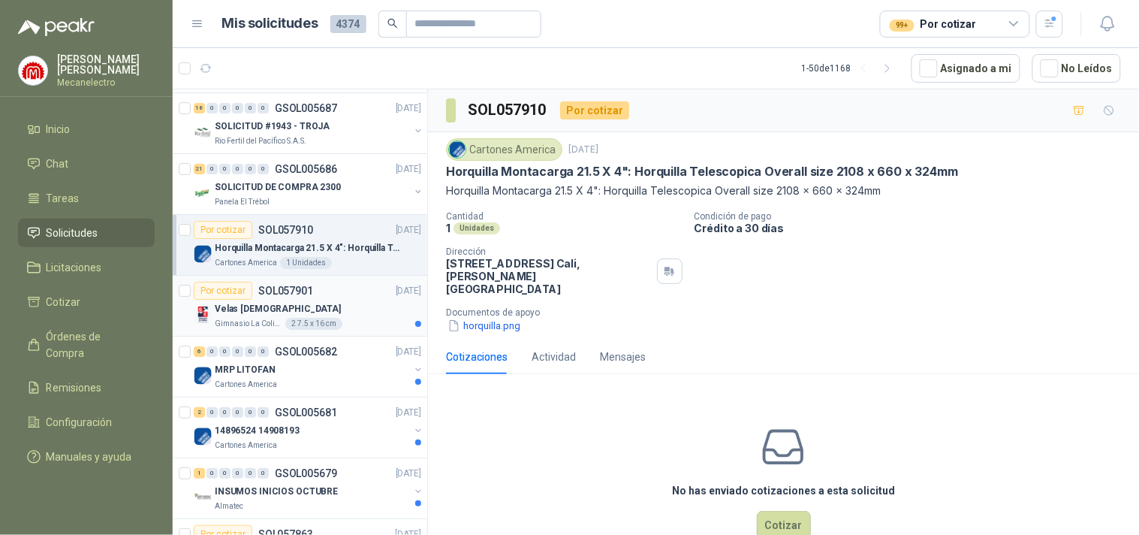
scroll to position [1502, 0]
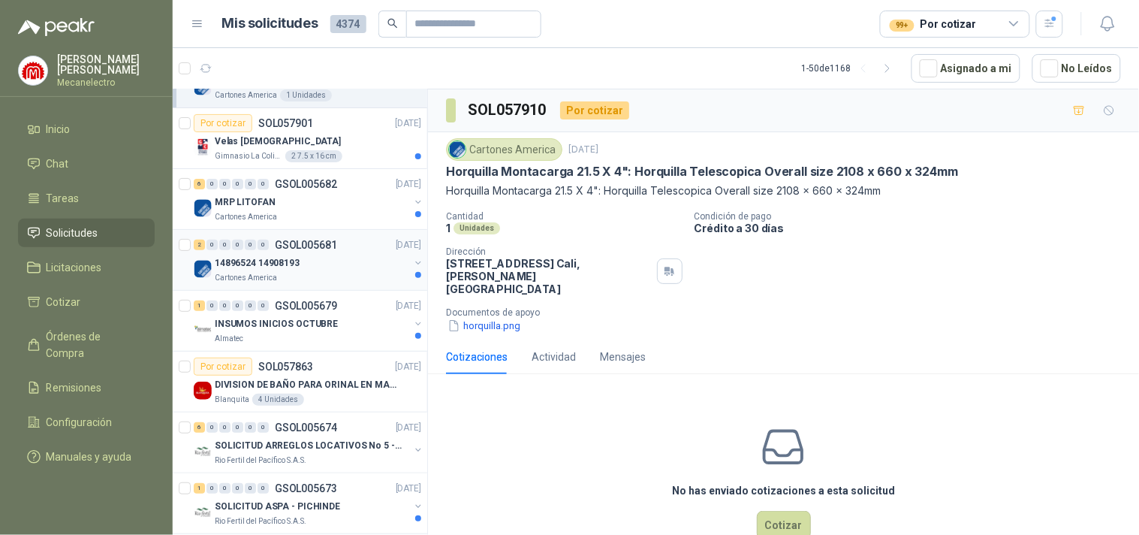
click at [357, 261] on div "14896524 14908193" at bounding box center [312, 263] width 195 height 18
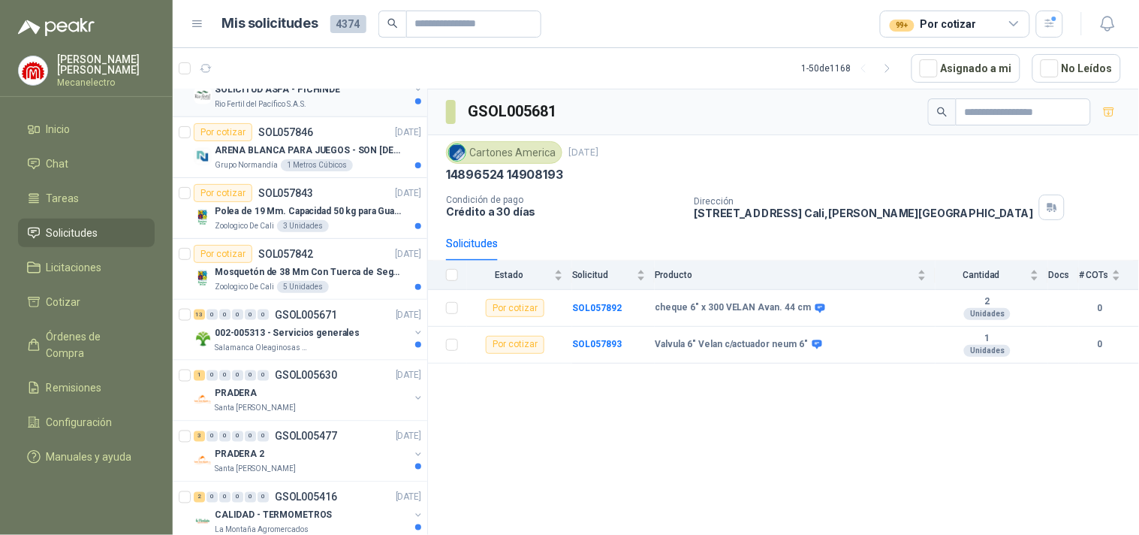
scroll to position [2002, 0]
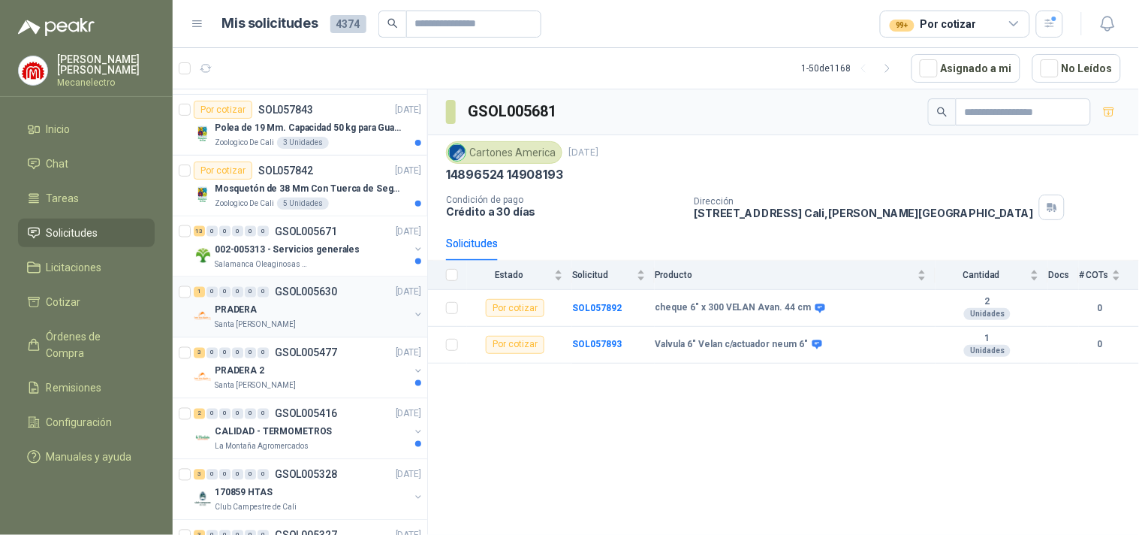
click at [359, 303] on div "PRADERA" at bounding box center [312, 310] width 195 height 18
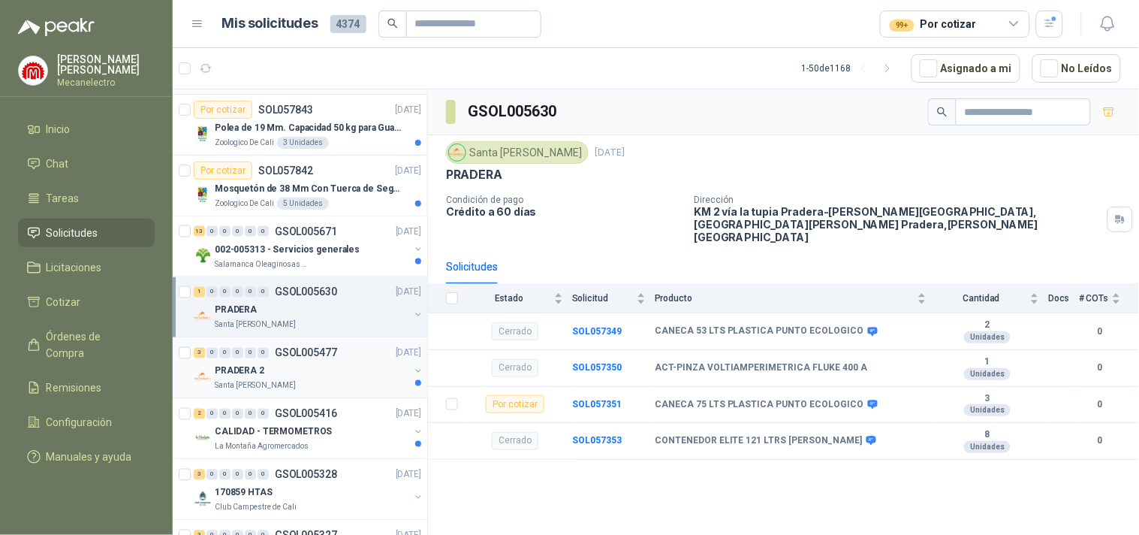
click at [349, 363] on div "PRADERA 2" at bounding box center [312, 371] width 195 height 18
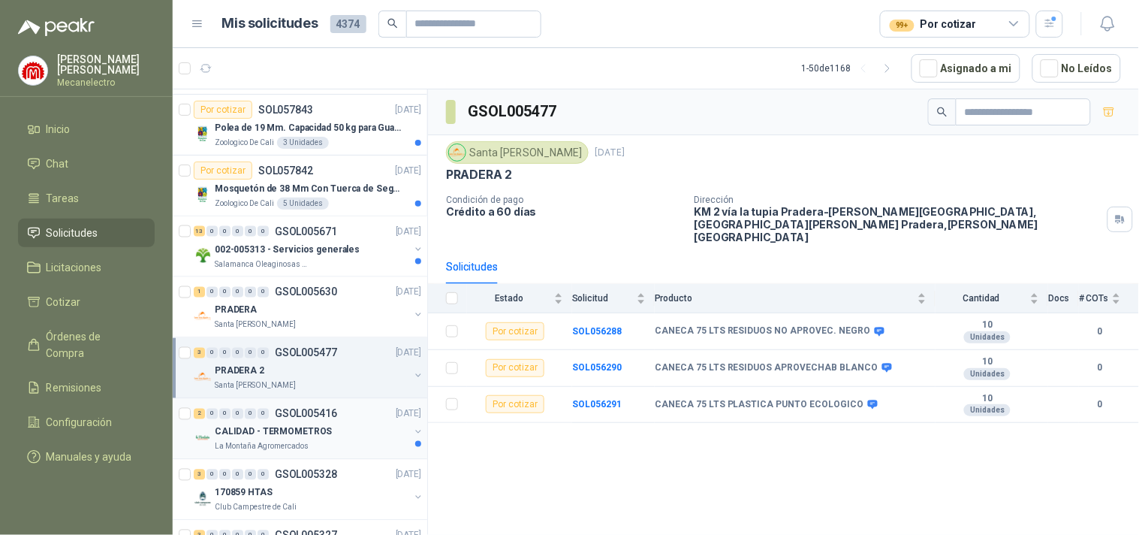
click at [331, 417] on p "GSOL005416" at bounding box center [306, 414] width 62 height 11
